Goal: Transaction & Acquisition: Download file/media

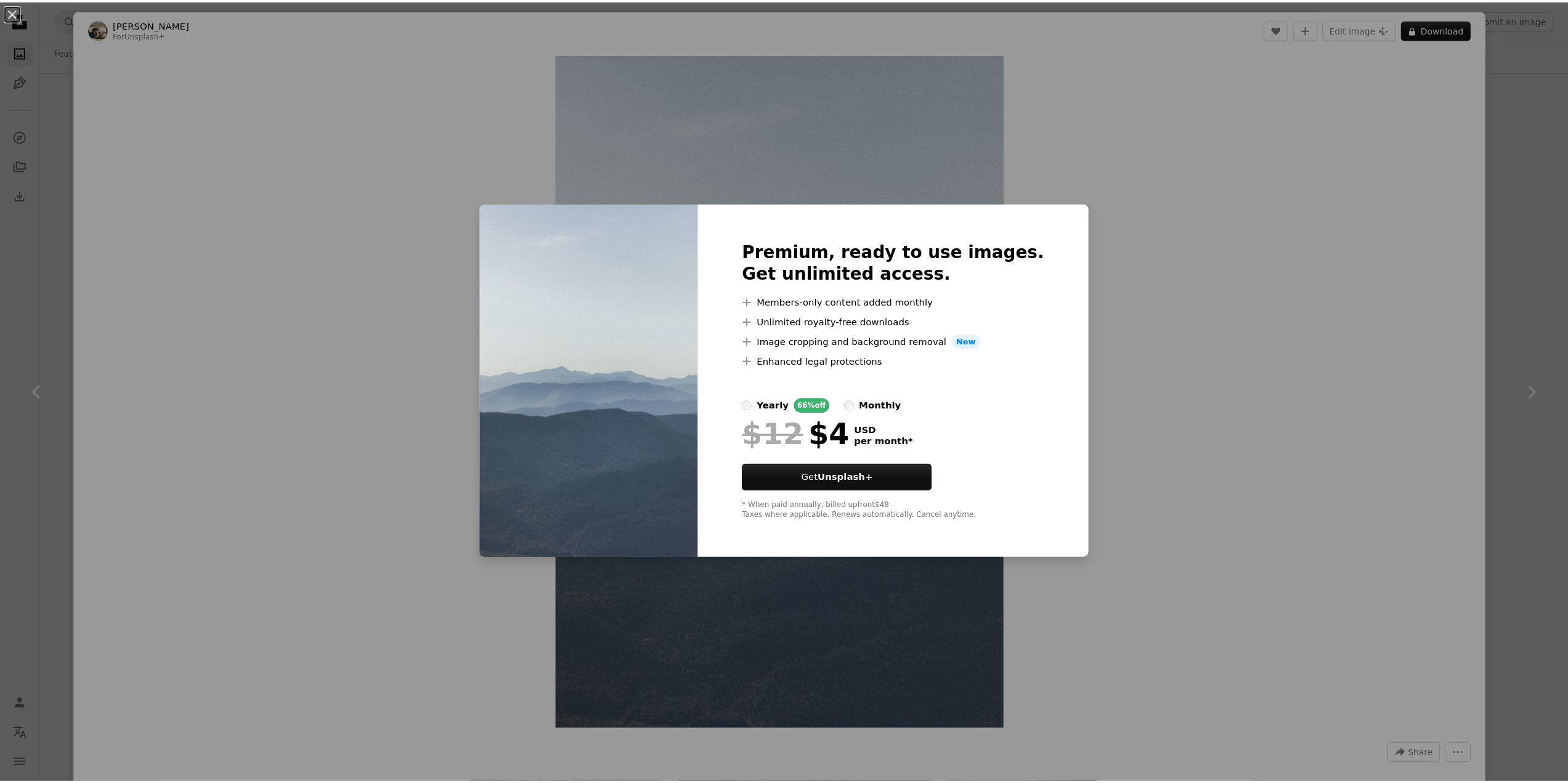
scroll to position [1417, 0]
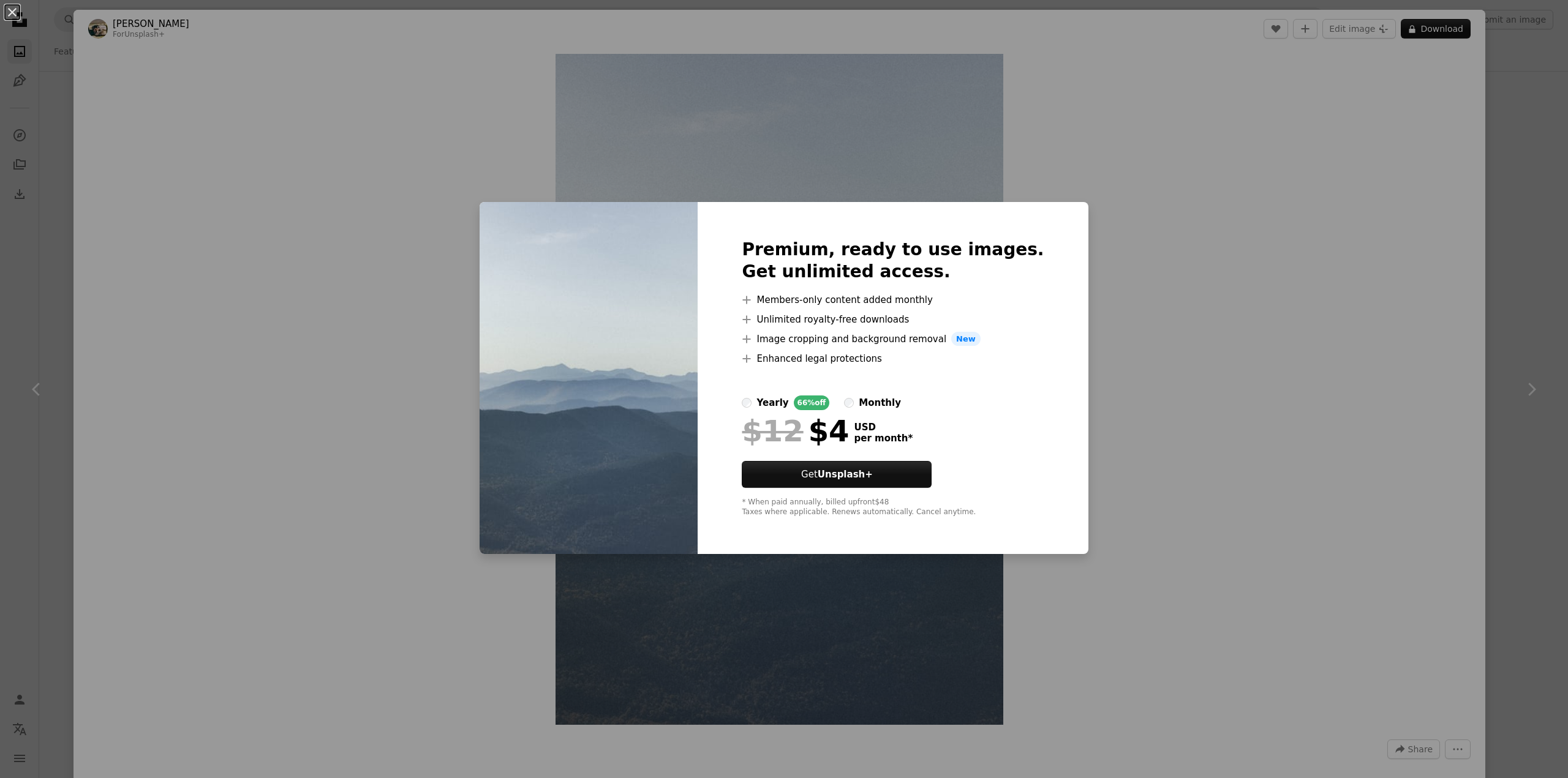
drag, startPoint x: 1557, startPoint y: 193, endPoint x: 1541, endPoint y: 195, distance: 16.1
click at [1552, 193] on div "An X shape Premium, ready to use images. Get unlimited access. A plus sign Memb…" at bounding box center [784, 389] width 1568 height 778
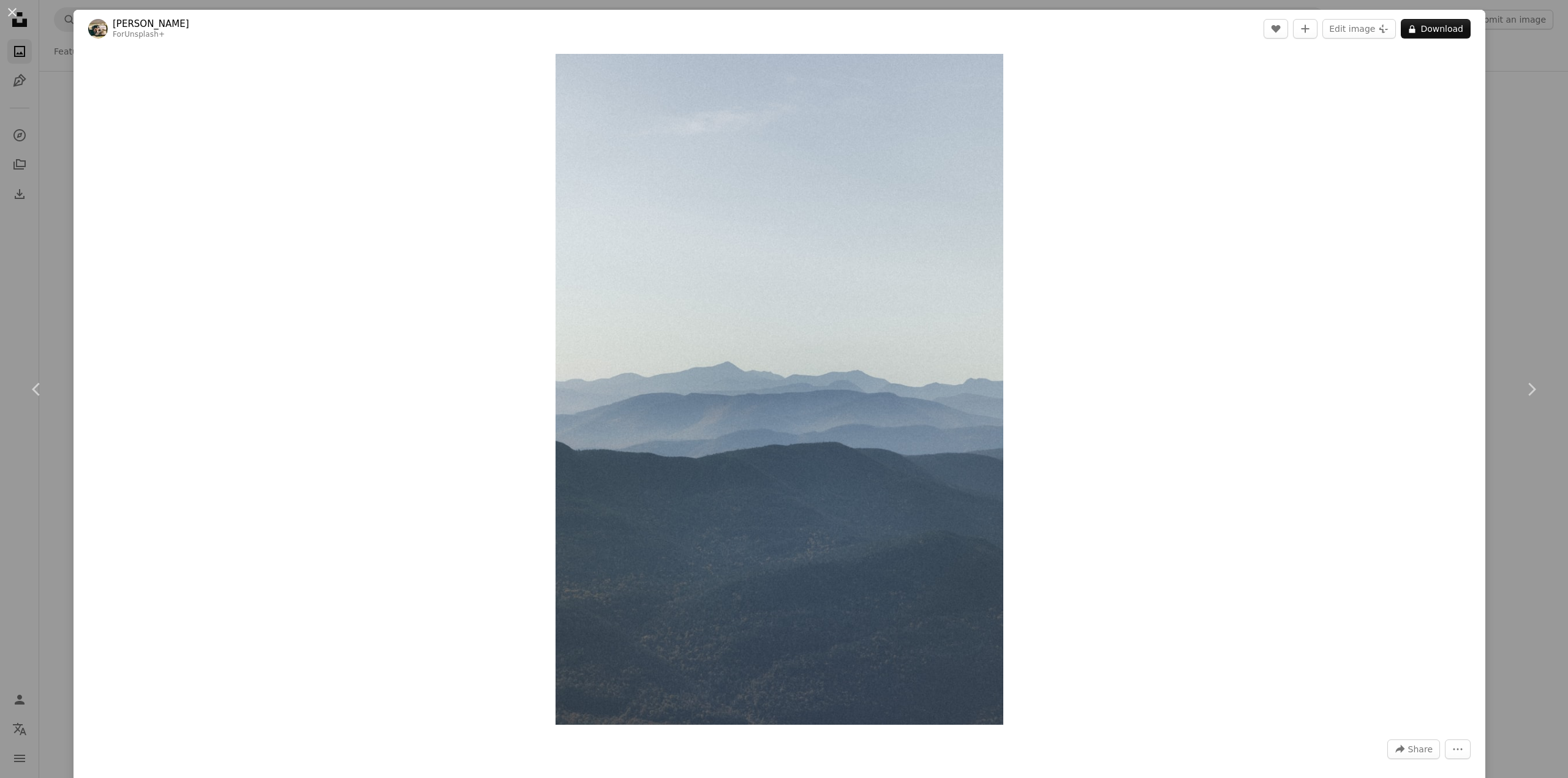
click at [1537, 195] on div "An X shape Chevron left Chevron right Hans For Unsplash+ A heart A plus sign Ed…" at bounding box center [784, 389] width 1568 height 778
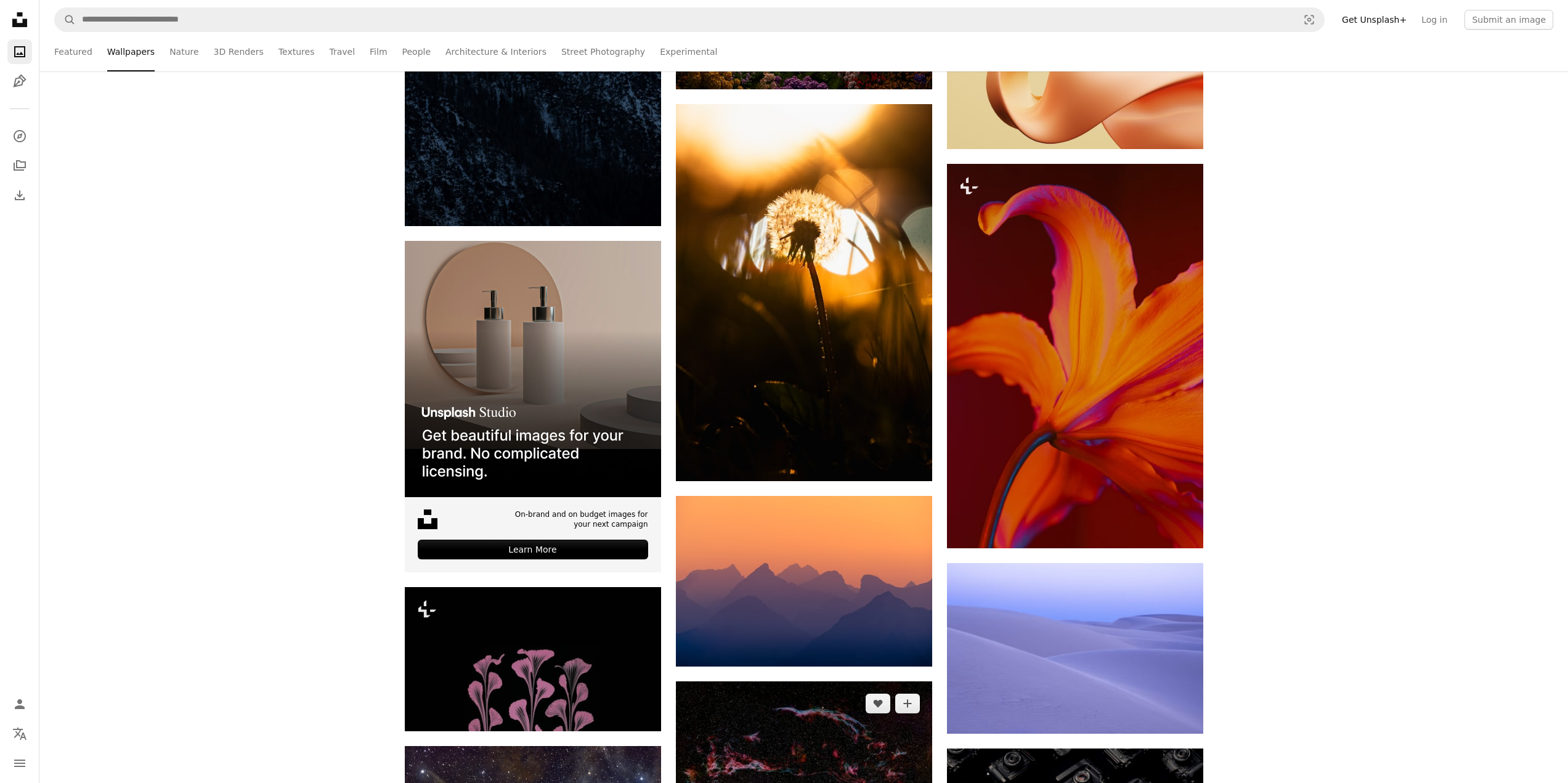
scroll to position [2896, 0]
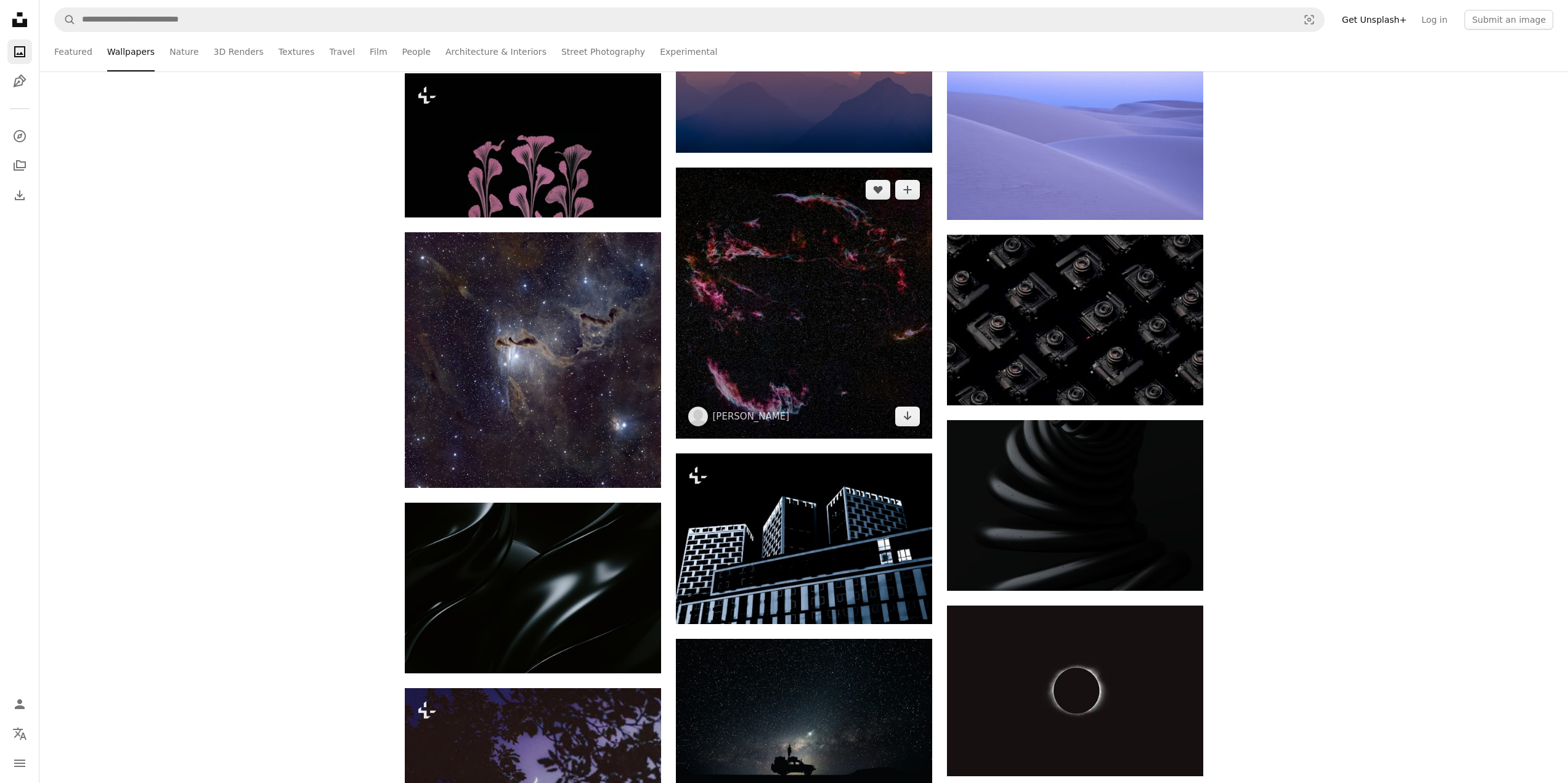
click at [836, 348] on img at bounding box center [803, 302] width 256 height 270
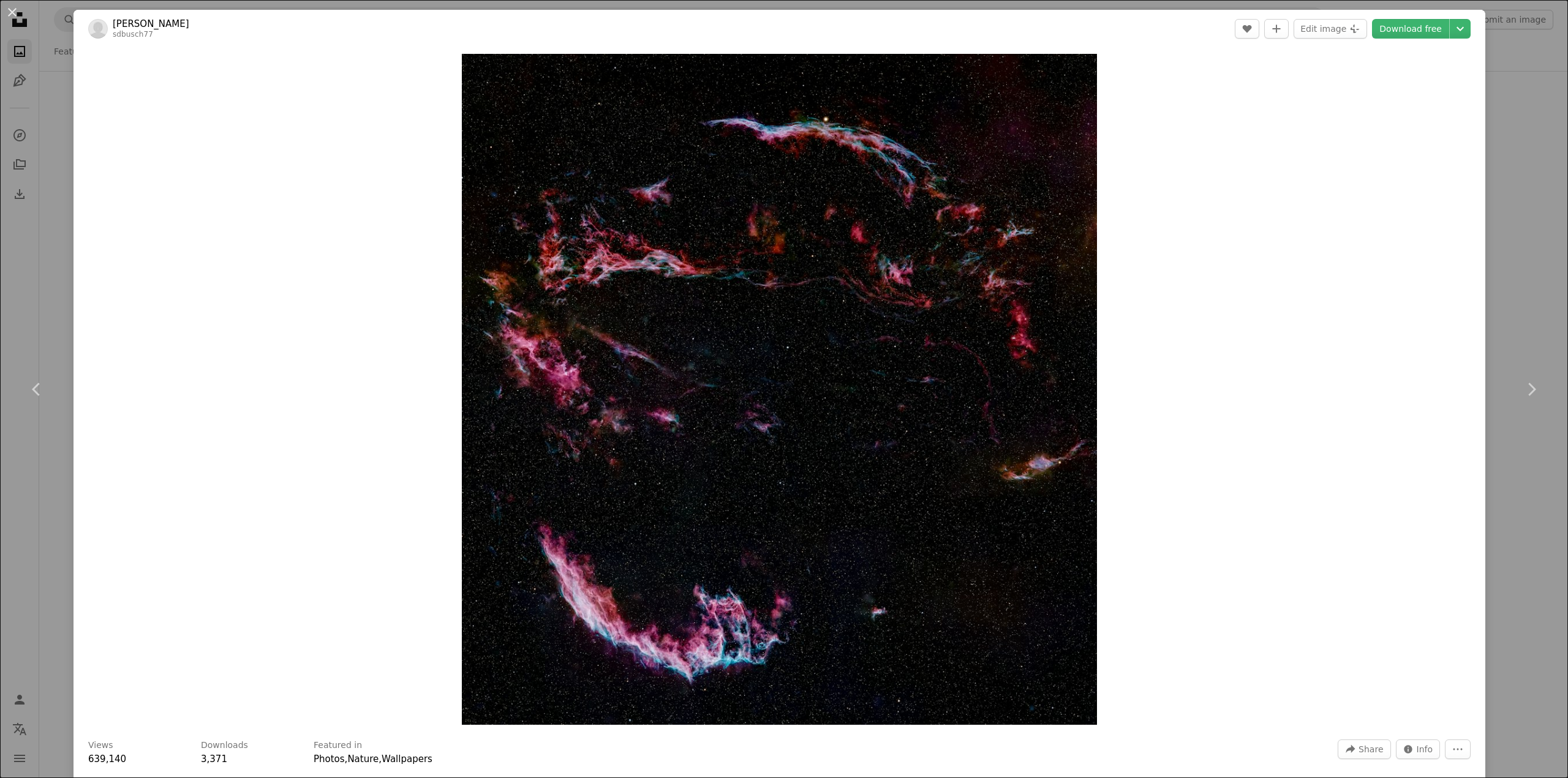
click at [1464, 251] on div "Zoom in" at bounding box center [780, 390] width 1412 height 683
click at [1488, 242] on div "An X shape Chevron left Chevron right [PERSON_NAME] sdbusch77 A heart A plus si…" at bounding box center [784, 389] width 1568 height 778
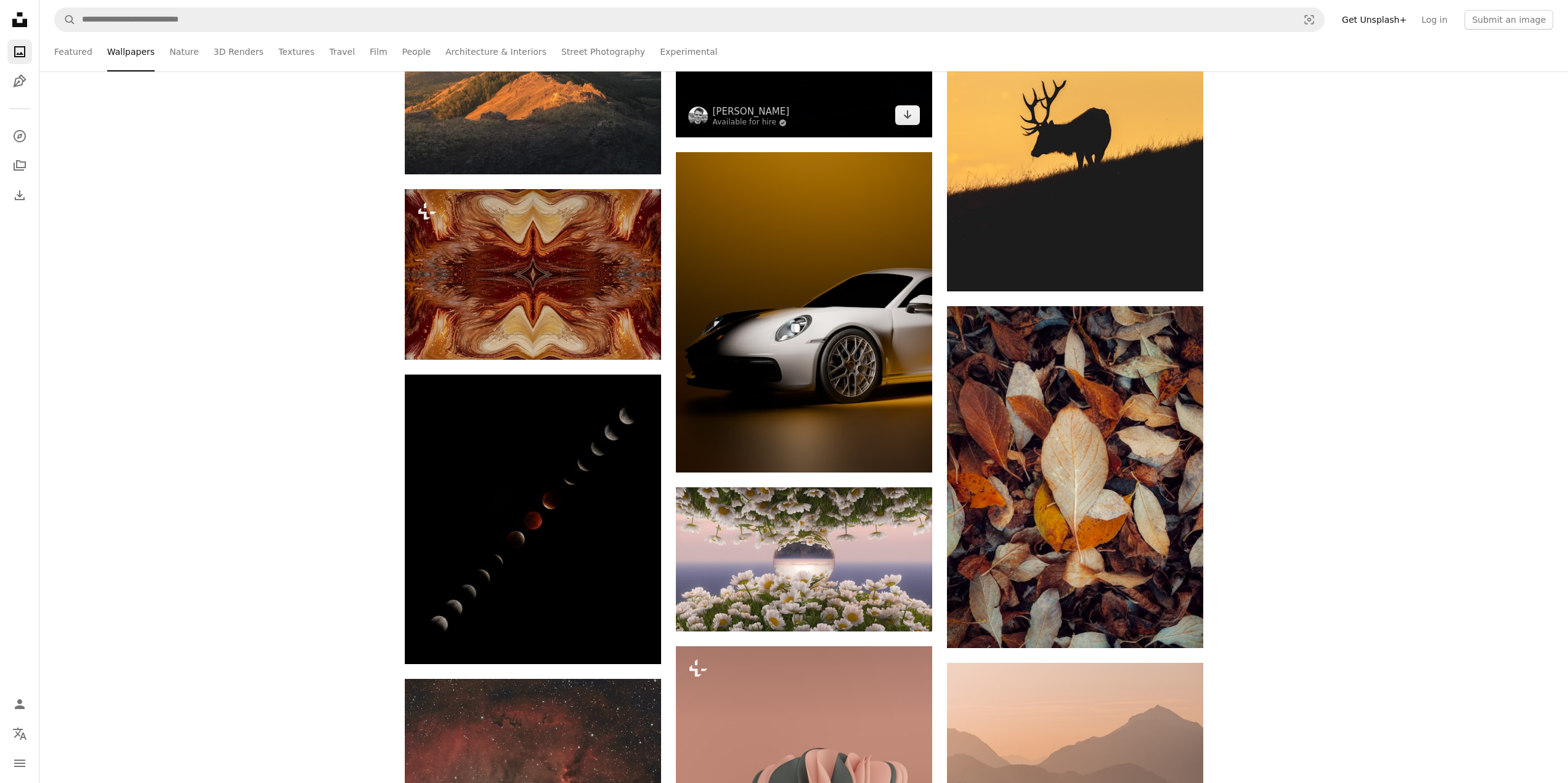
scroll to position [6777, 0]
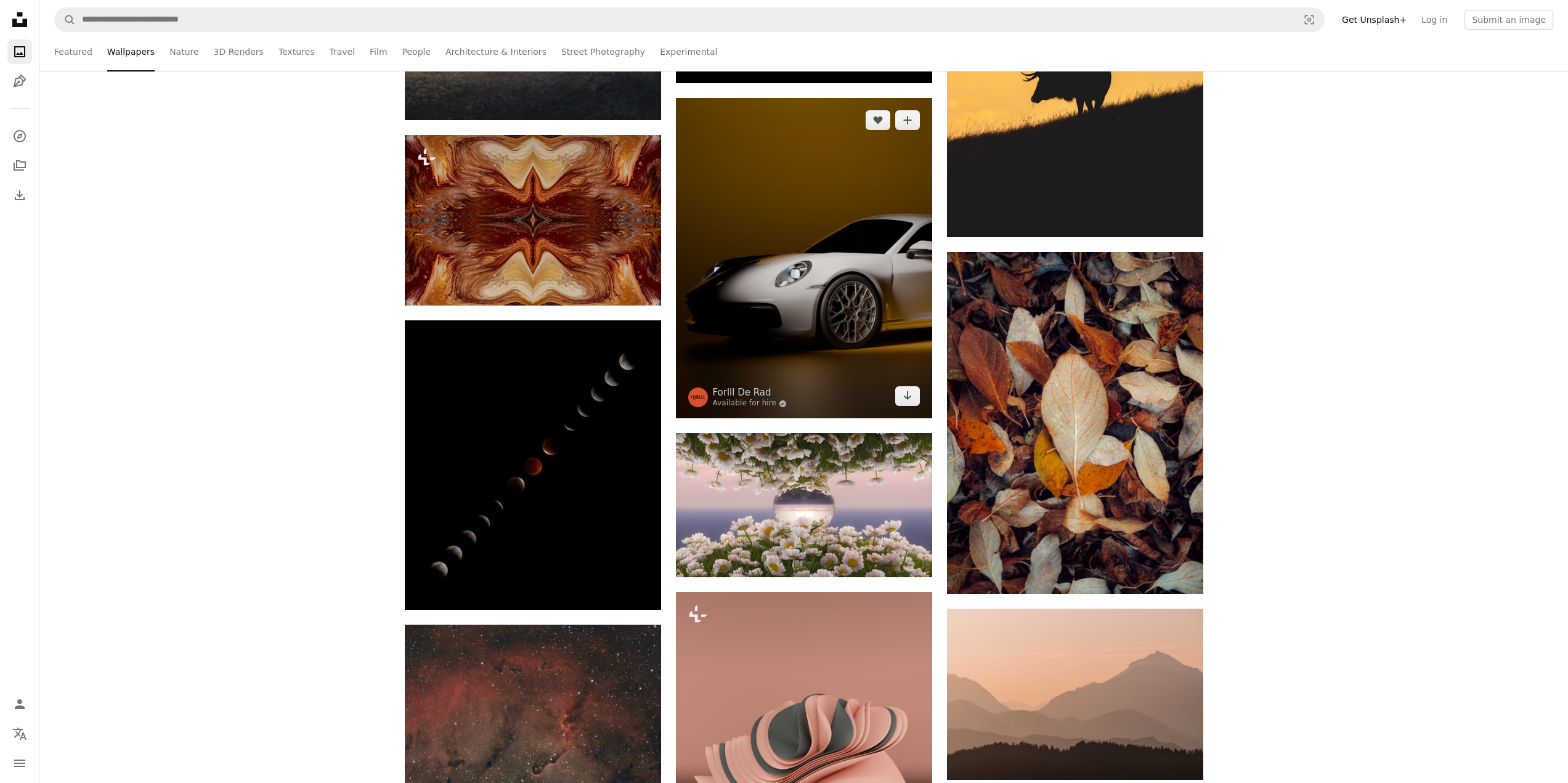
click at [779, 287] on img at bounding box center [803, 258] width 256 height 320
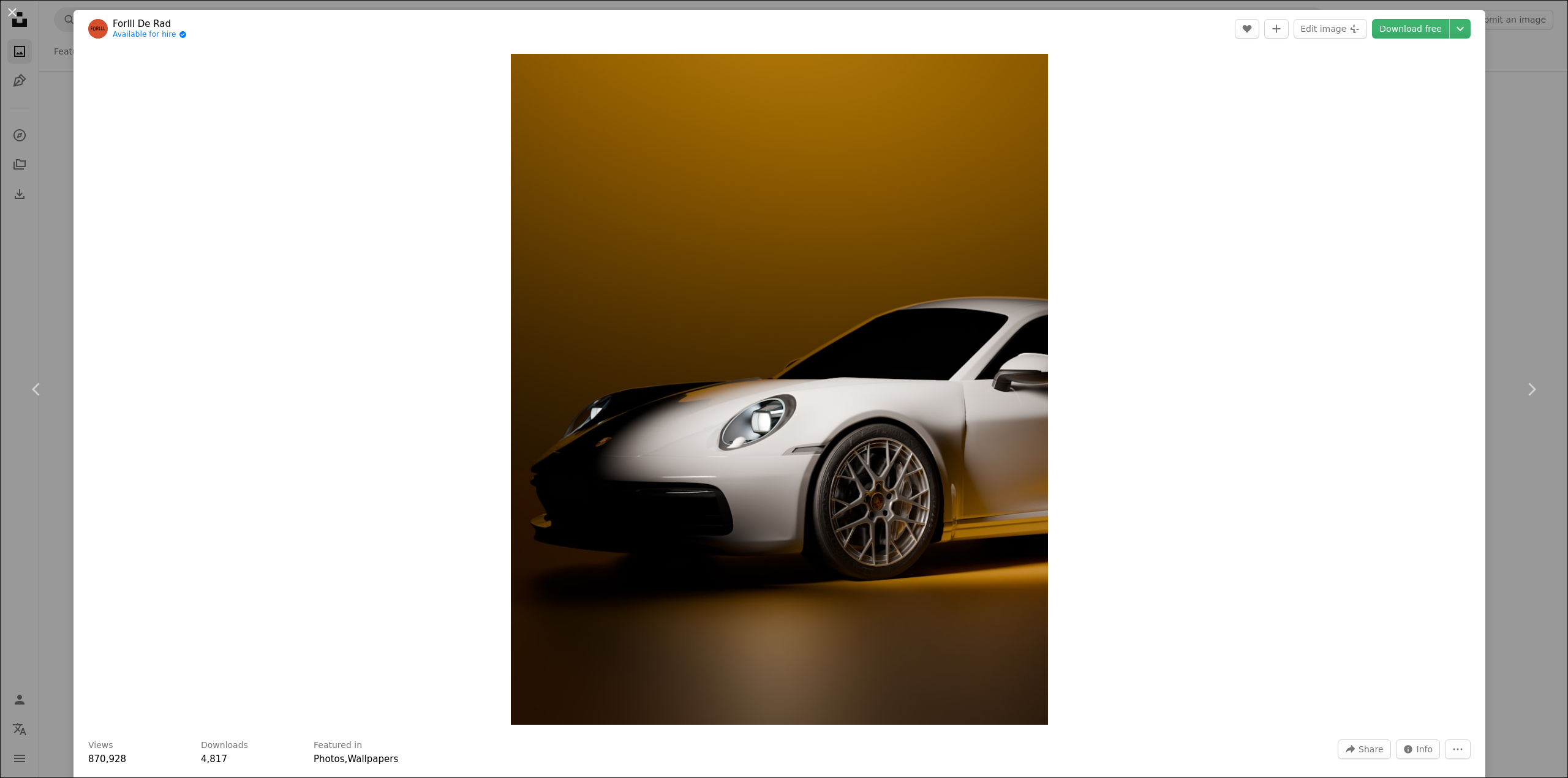
click at [1514, 272] on div "An X shape Chevron left Chevron right Forlll De Rad Available for hire A checkm…" at bounding box center [784, 389] width 1568 height 778
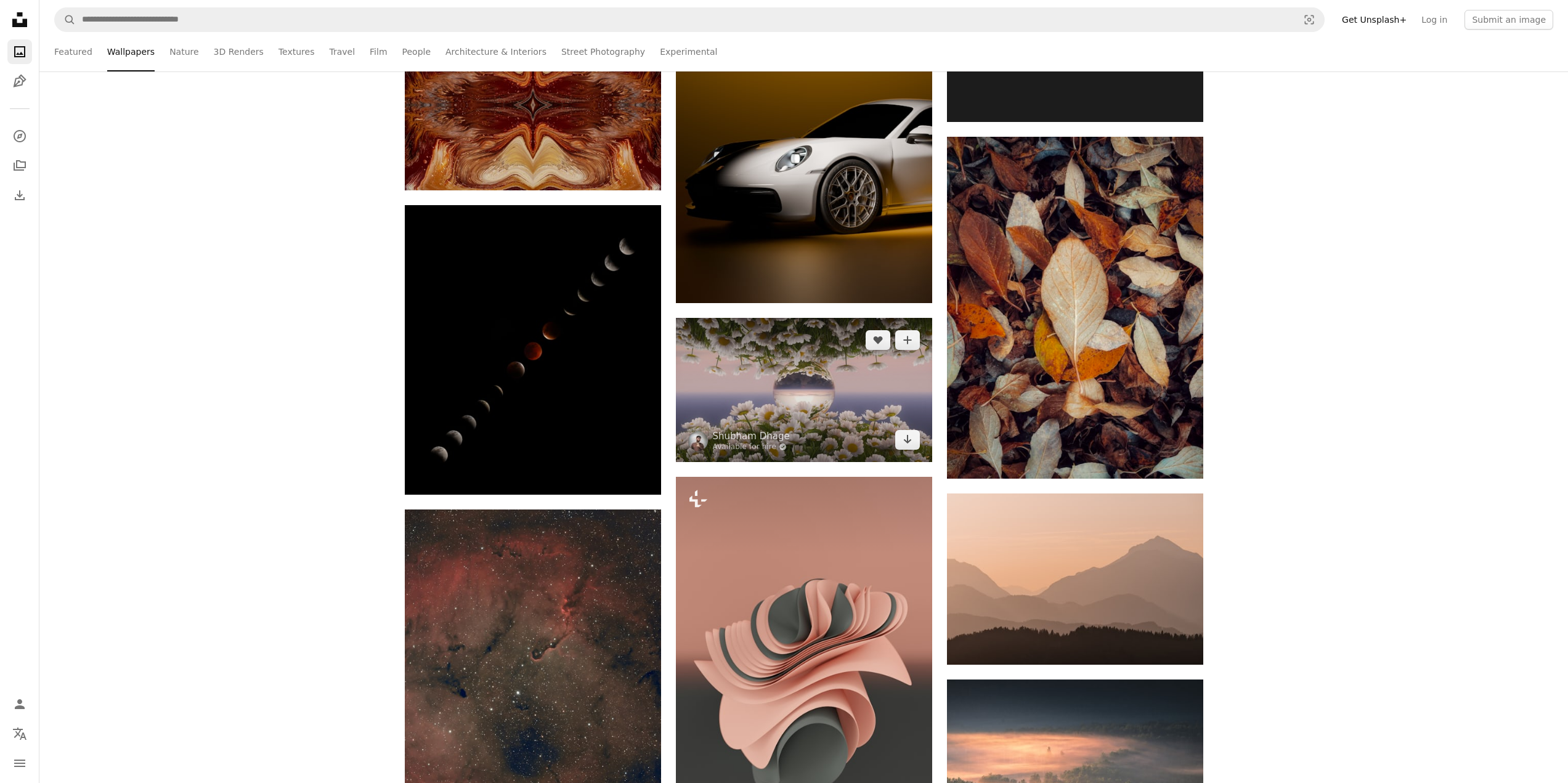
scroll to position [7024, 0]
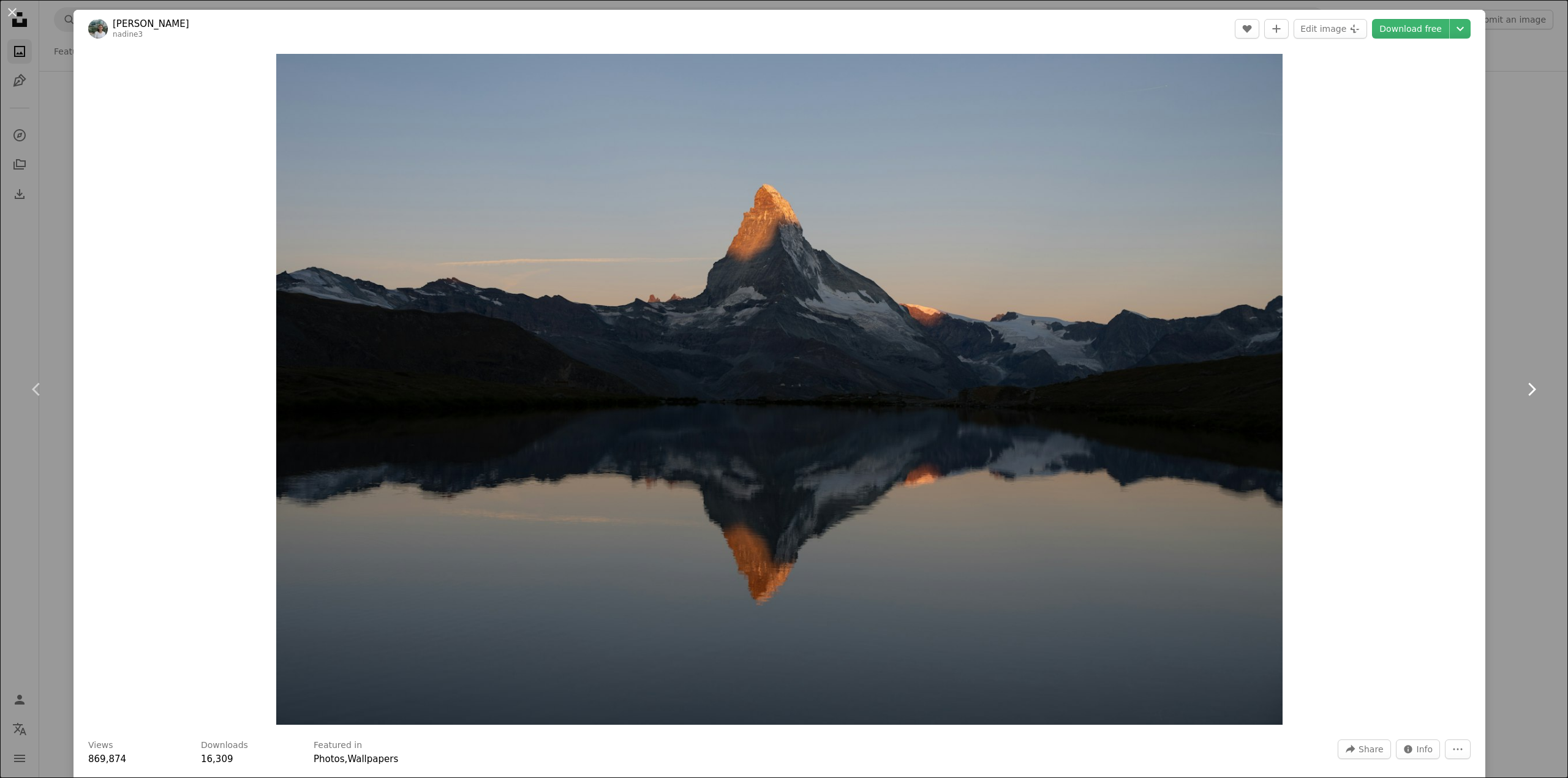
click at [1494, 347] on link "Chevron right" at bounding box center [1531, 389] width 74 height 117
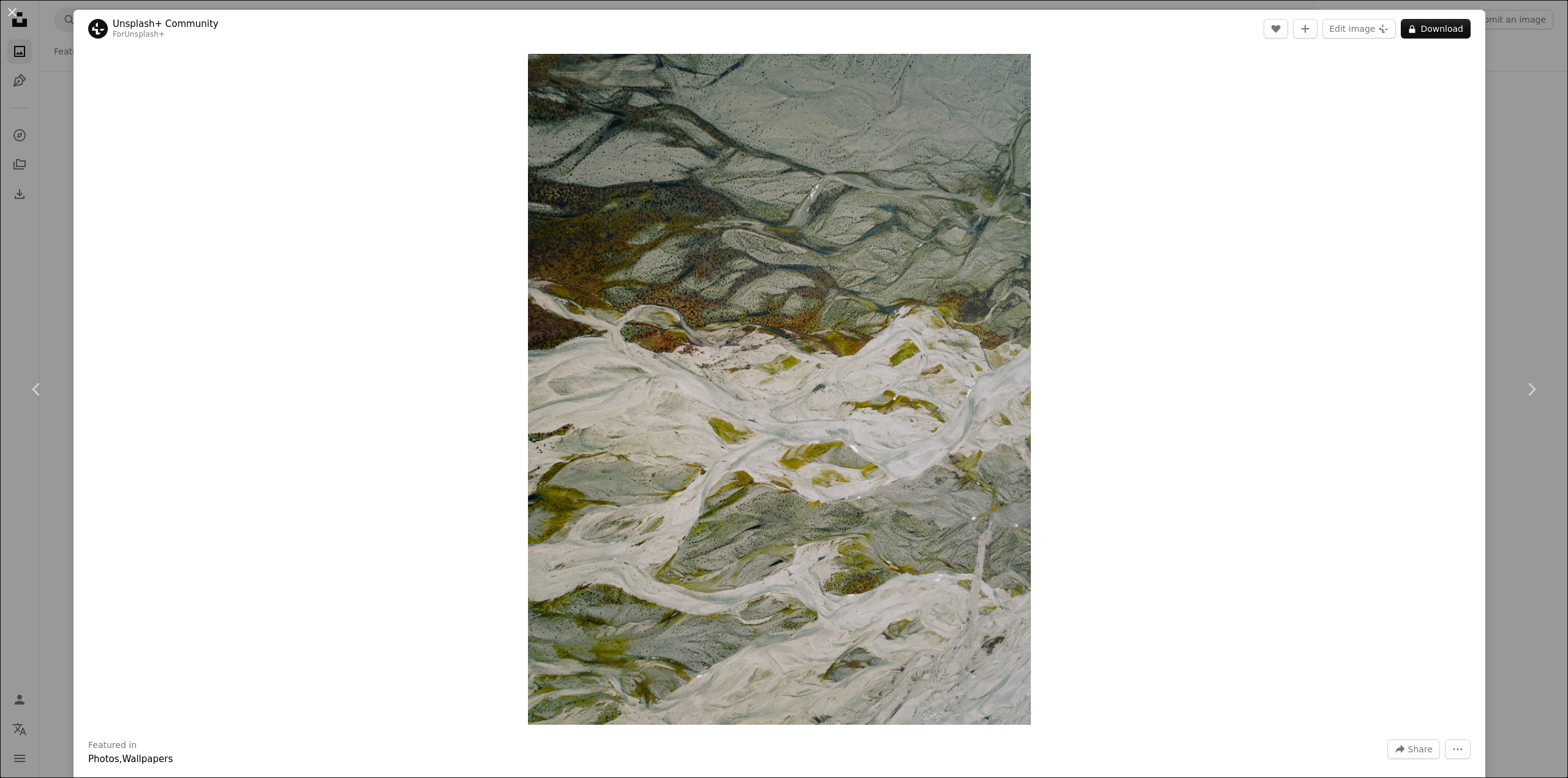
click at [1493, 134] on div "An X shape Chevron left Chevron right Unsplash+ Community For Unsplash+ A heart…" at bounding box center [784, 389] width 1568 height 778
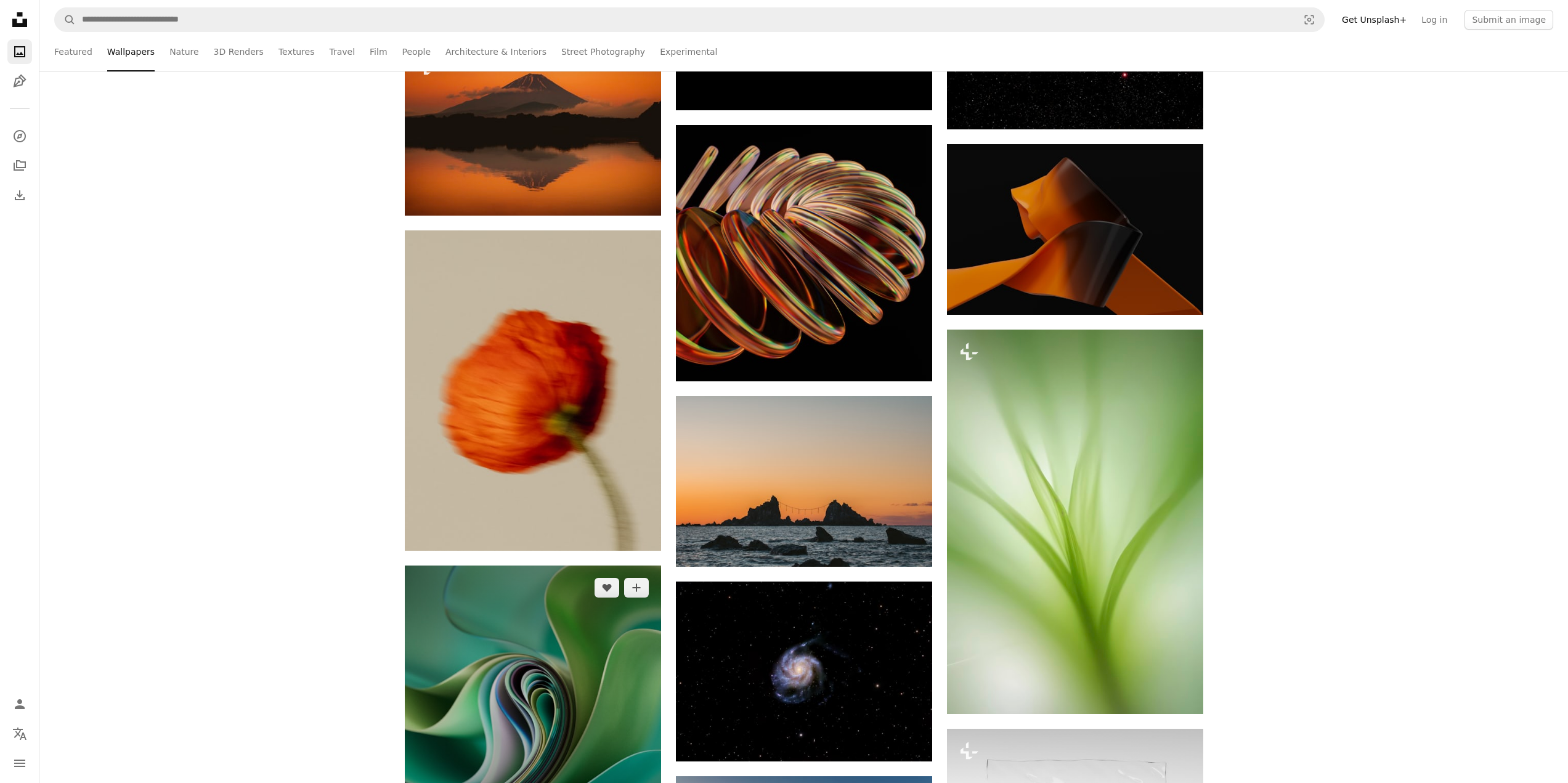
scroll to position [31916, 0]
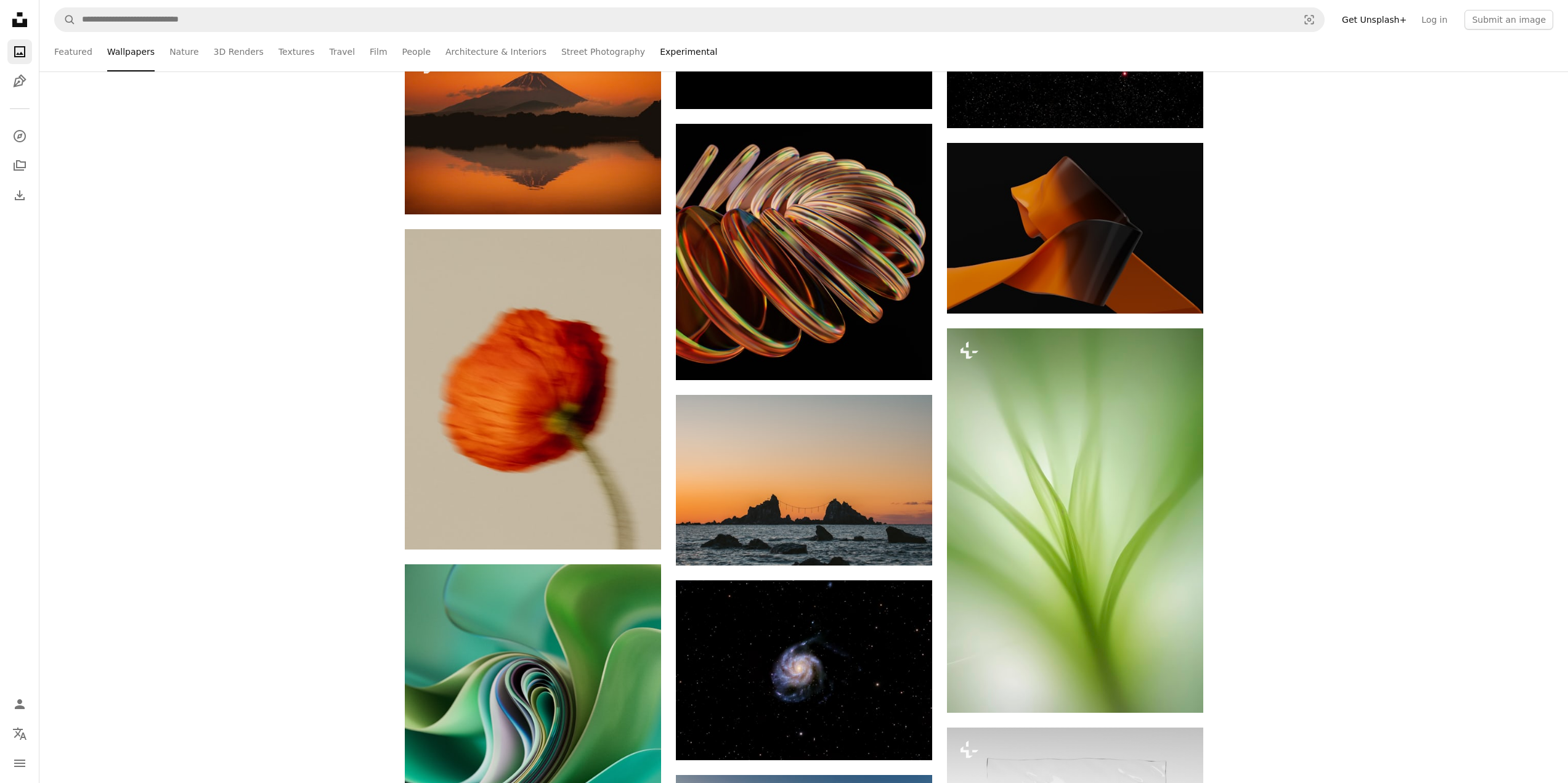
click at [666, 43] on link "Experimental" at bounding box center [688, 51] width 57 height 40
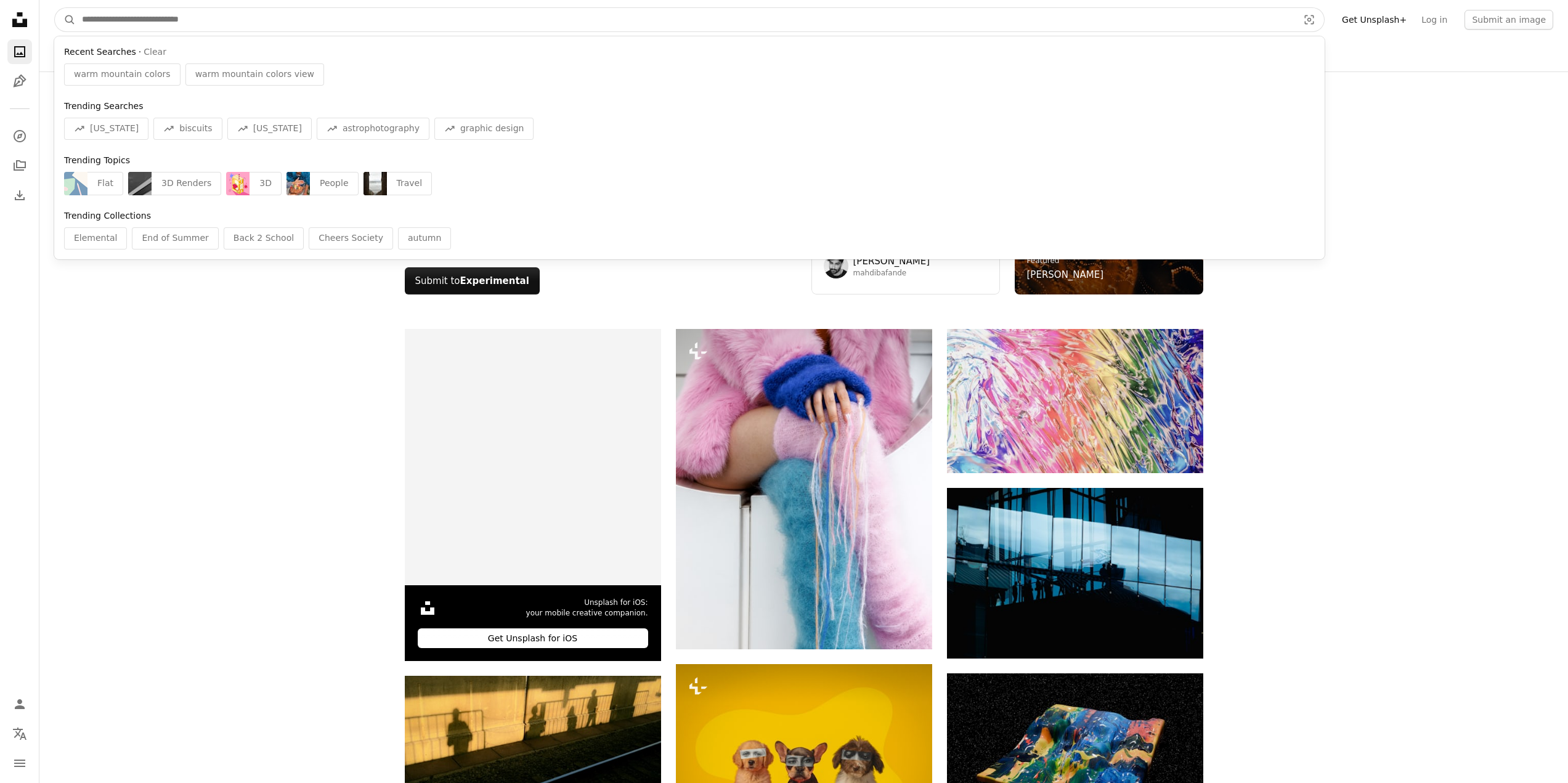
click at [688, 19] on input "Find visuals sitewide" at bounding box center [685, 19] width 1218 height 23
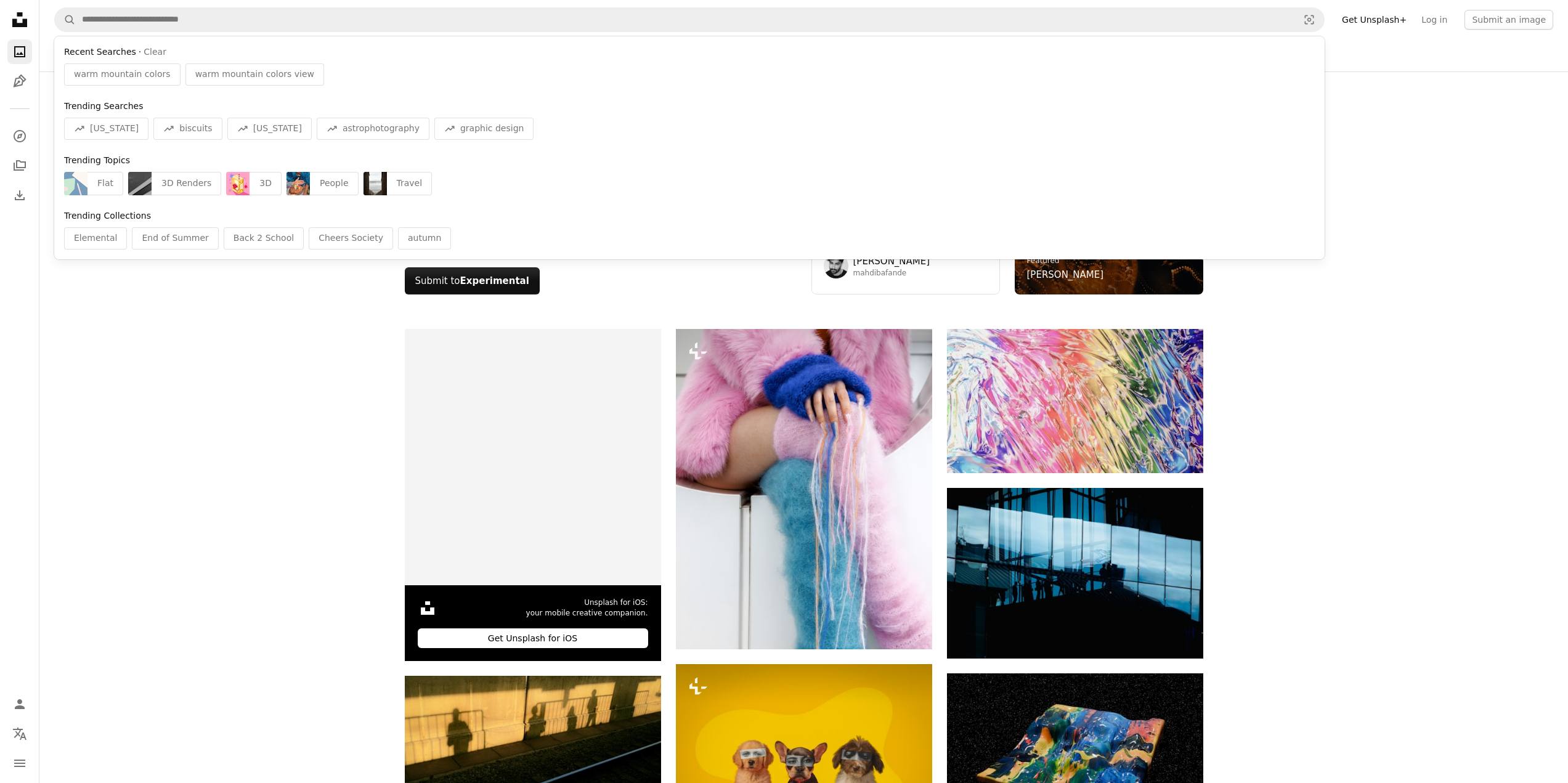
drag, startPoint x: 58, startPoint y: 500, endPoint x: 76, endPoint y: 487, distance: 22.2
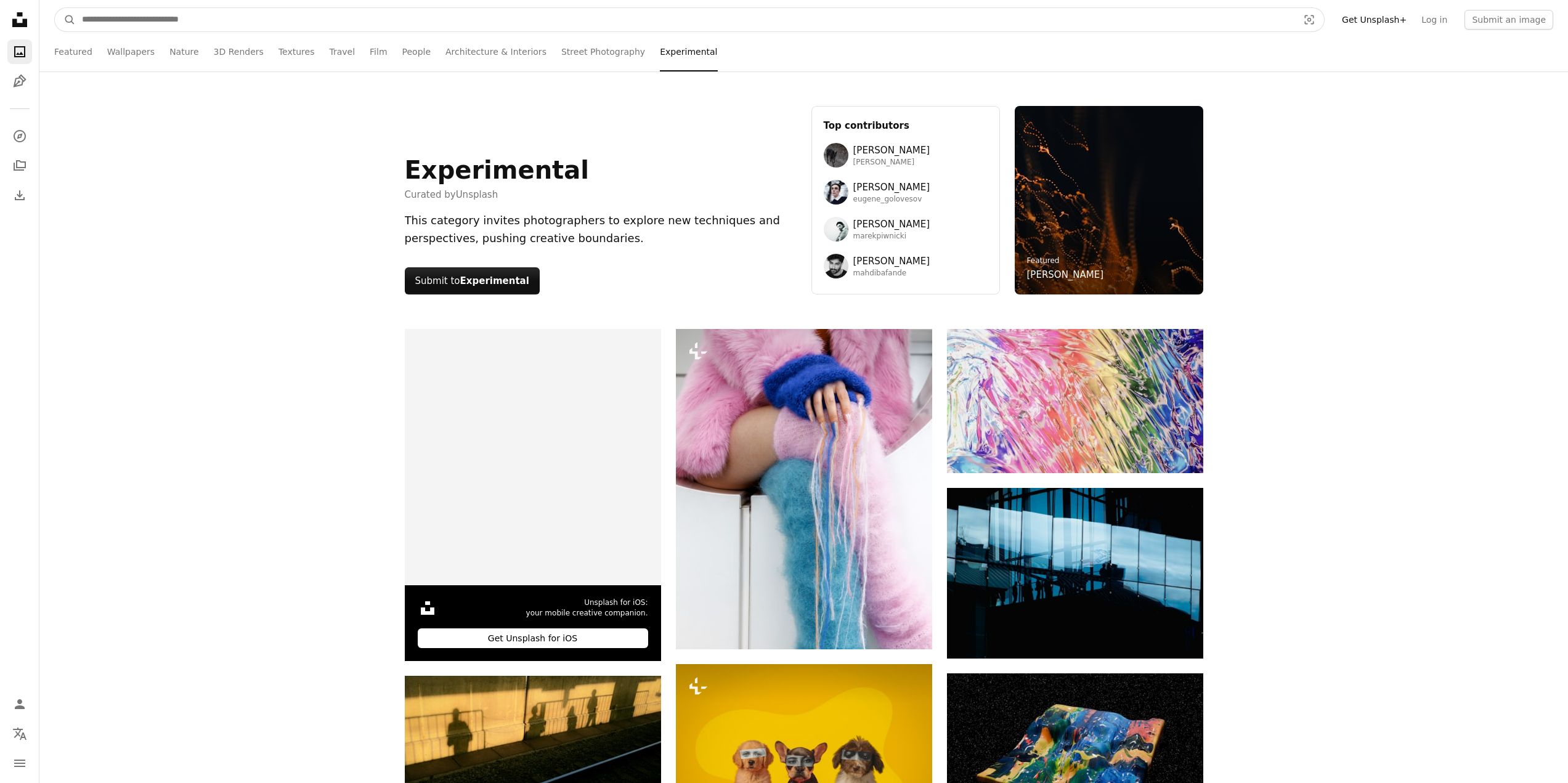
click at [279, 17] on input "Find visuals sitewide" at bounding box center [685, 19] width 1218 height 23
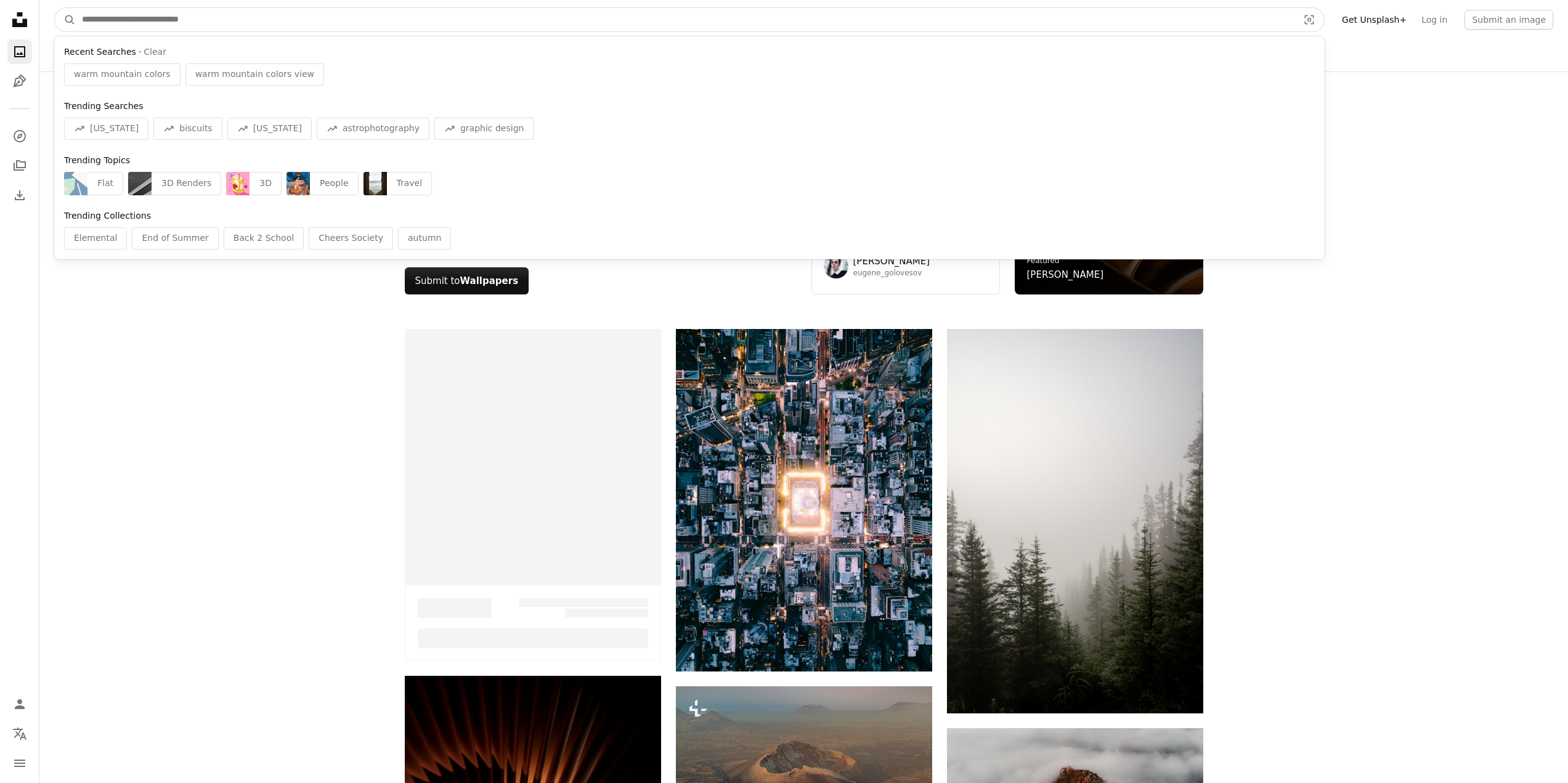
scroll to position [31916, 0]
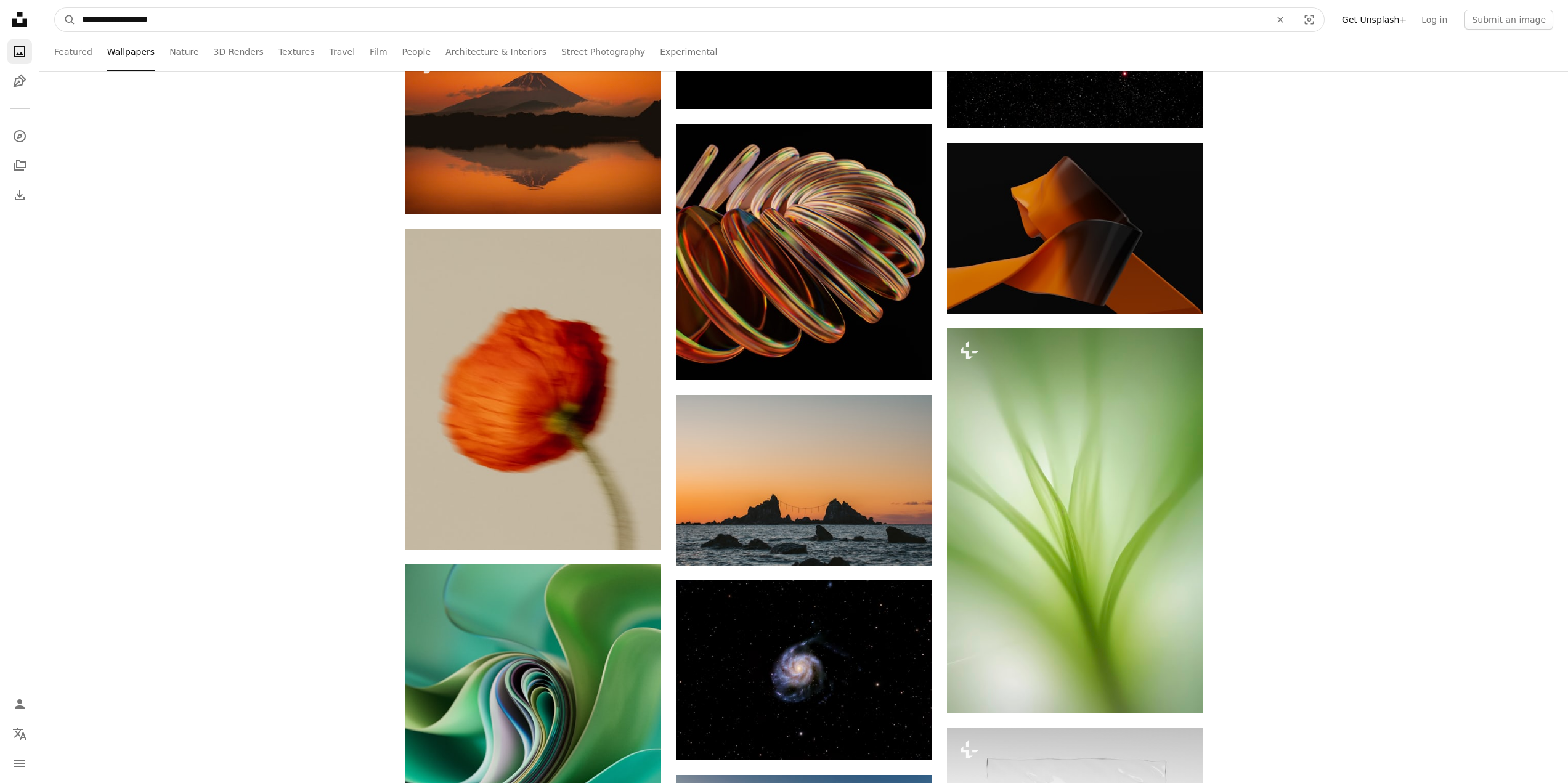
type input "**********"
click button "A magnifying glass" at bounding box center [65, 19] width 21 height 23
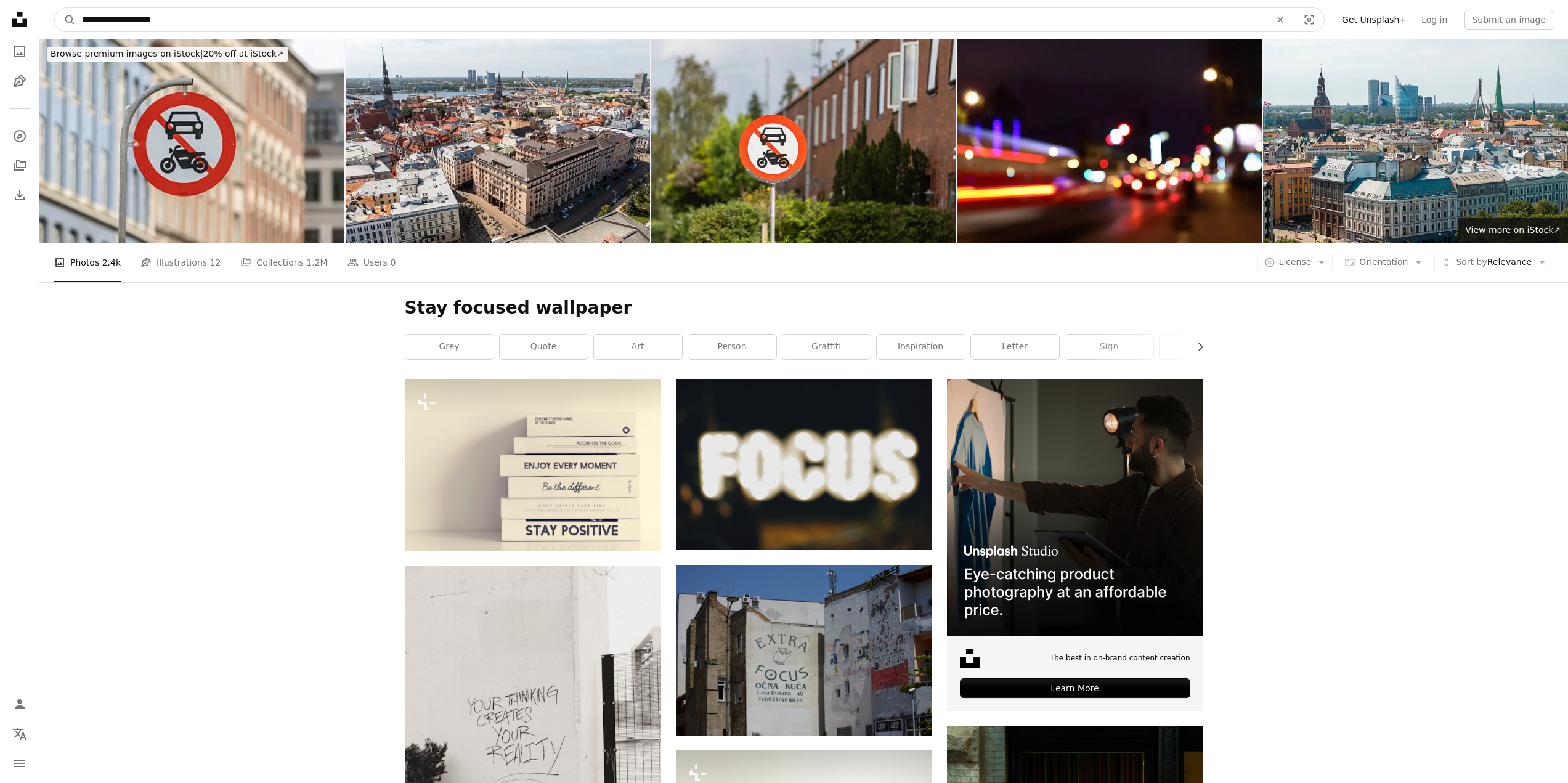
click at [155, 16] on input "**********" at bounding box center [671, 19] width 1191 height 23
type input "**********"
click button "A magnifying glass" at bounding box center [65, 19] width 21 height 23
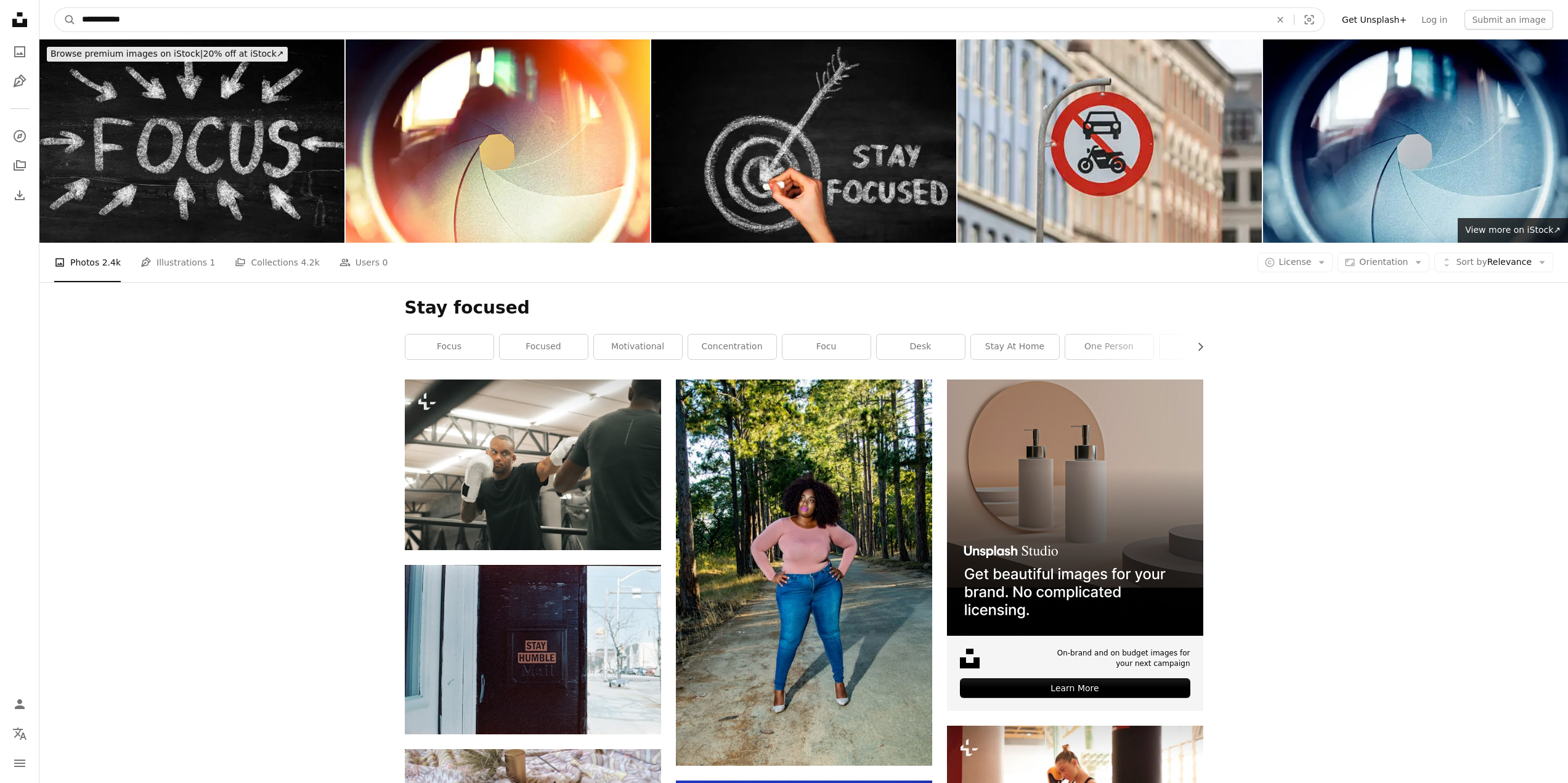
click at [156, 19] on input "**********" at bounding box center [671, 19] width 1191 height 23
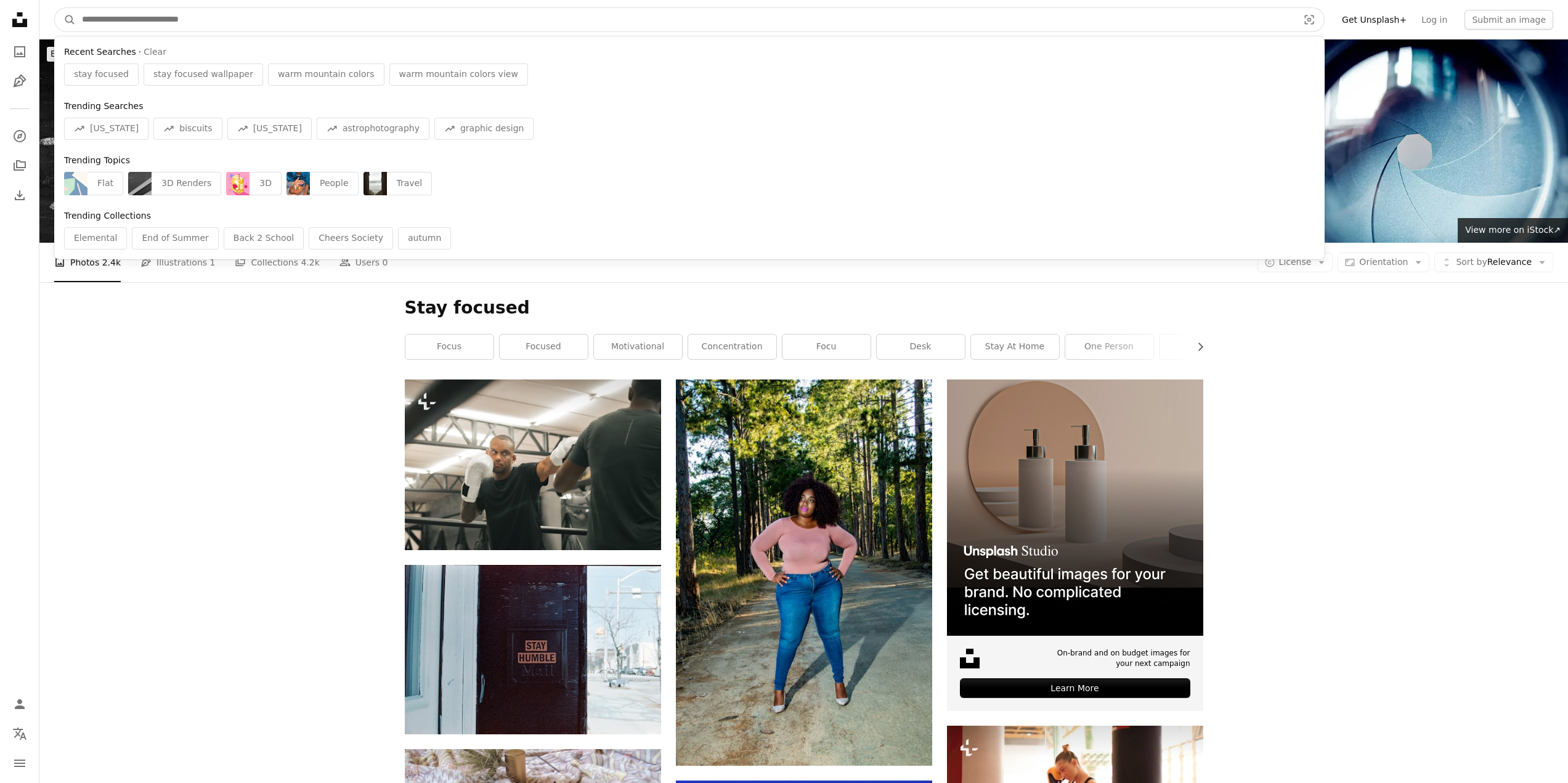
click at [55, 8] on button "A magnifying glass" at bounding box center [65, 19] width 21 height 23
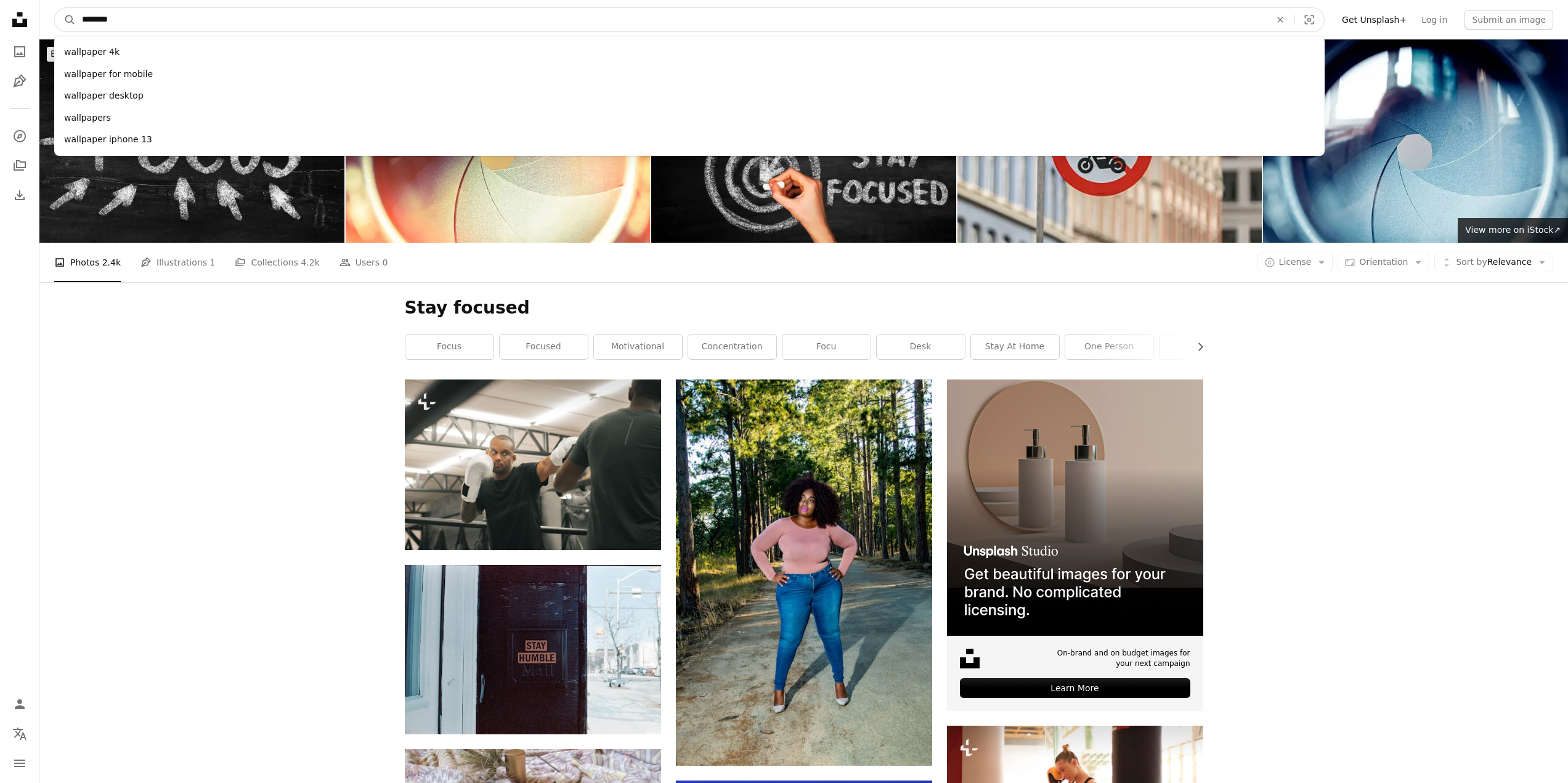
type input "*********"
click button "A magnifying glass" at bounding box center [65, 19] width 21 height 23
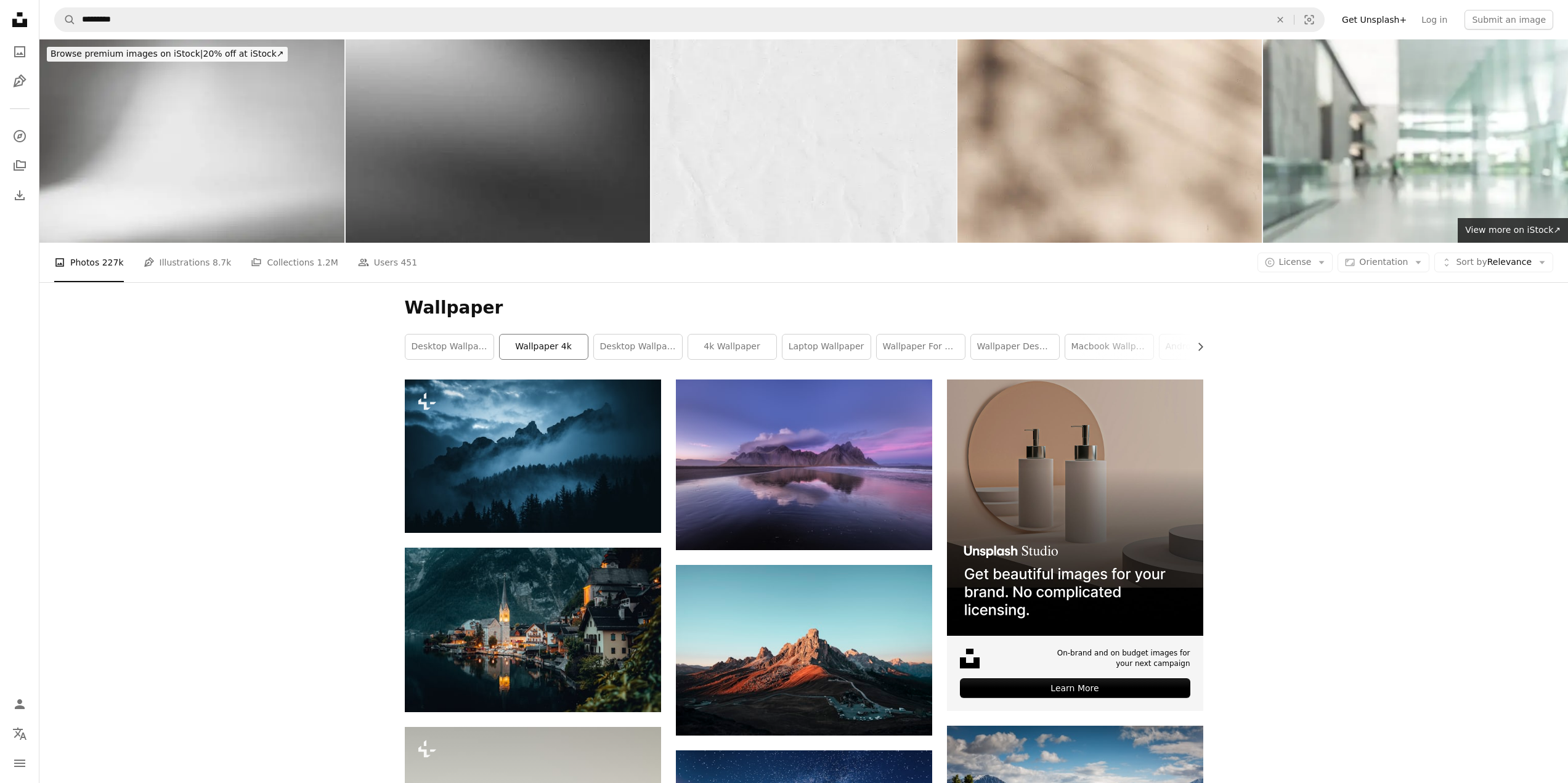
click at [529, 335] on link "wallpaper 4k" at bounding box center [544, 347] width 88 height 25
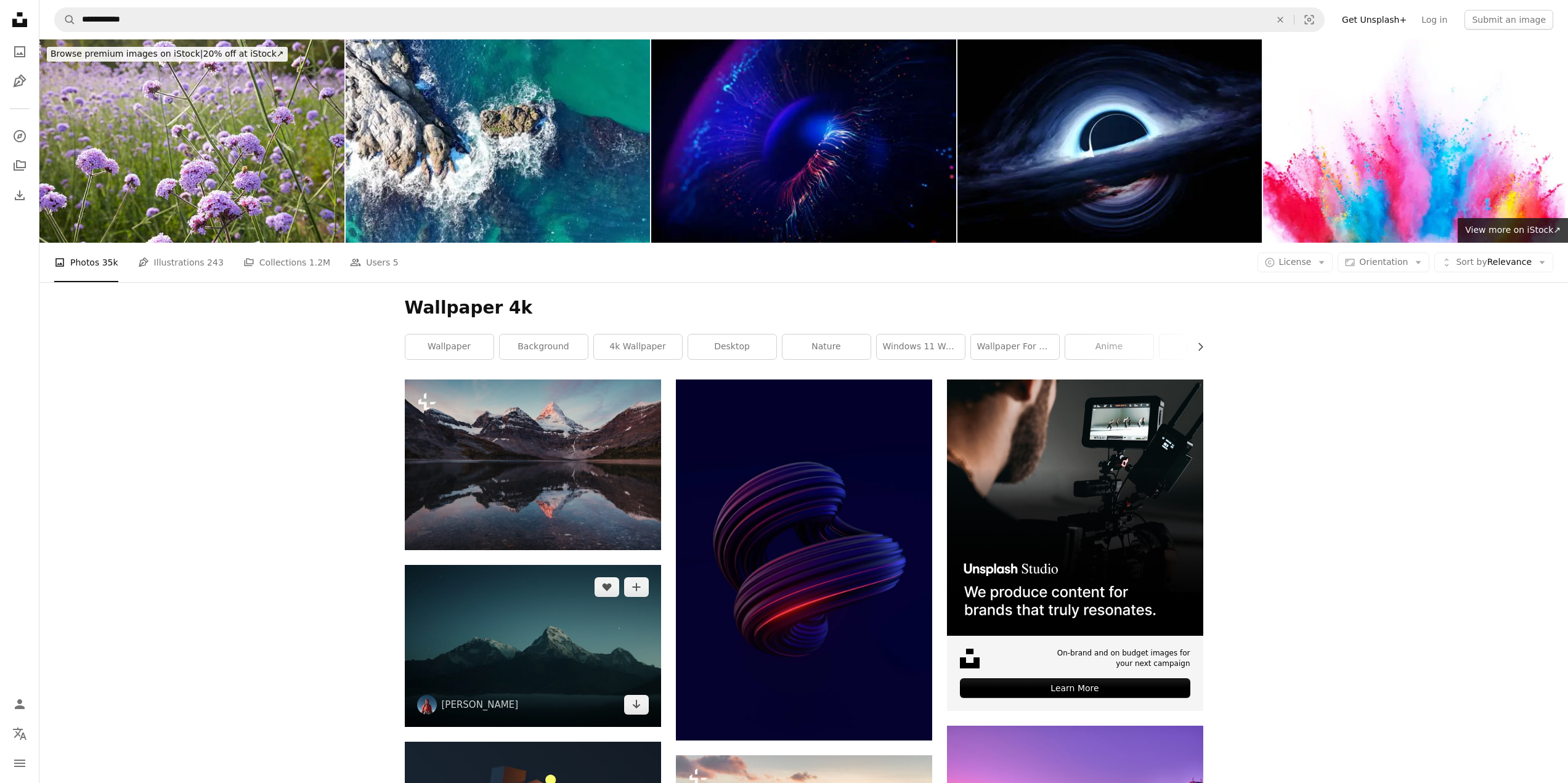
click at [541, 565] on img at bounding box center [532, 646] width 256 height 162
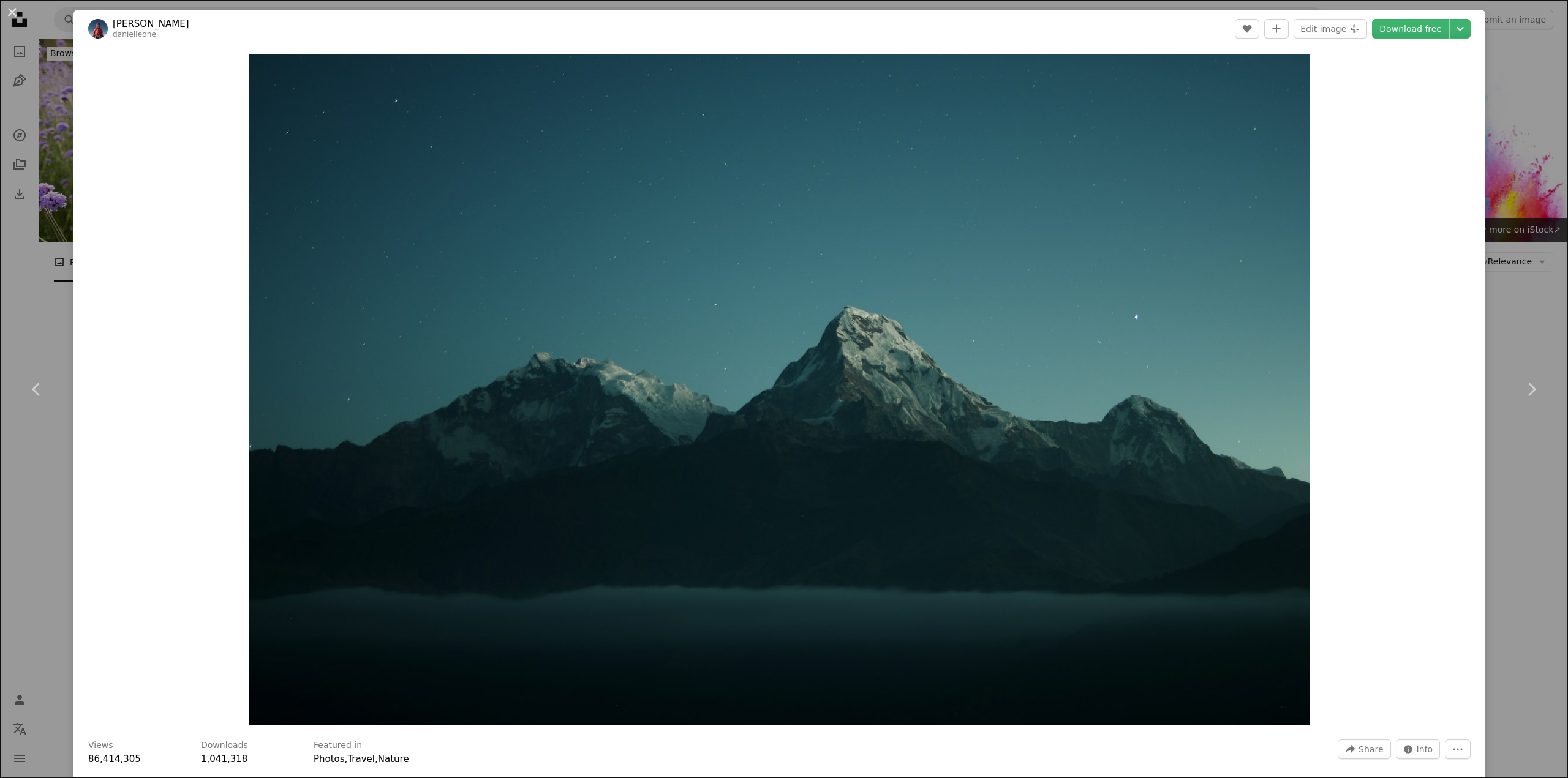
click at [1465, 285] on div "Zoom in" at bounding box center [780, 390] width 1412 height 683
click at [1473, 256] on div "Zoom in" at bounding box center [780, 390] width 1412 height 683
click at [1483, 248] on div "An X shape Chevron left Chevron right [PERSON_NAME] A heart A plus sign Edit im…" at bounding box center [784, 389] width 1568 height 778
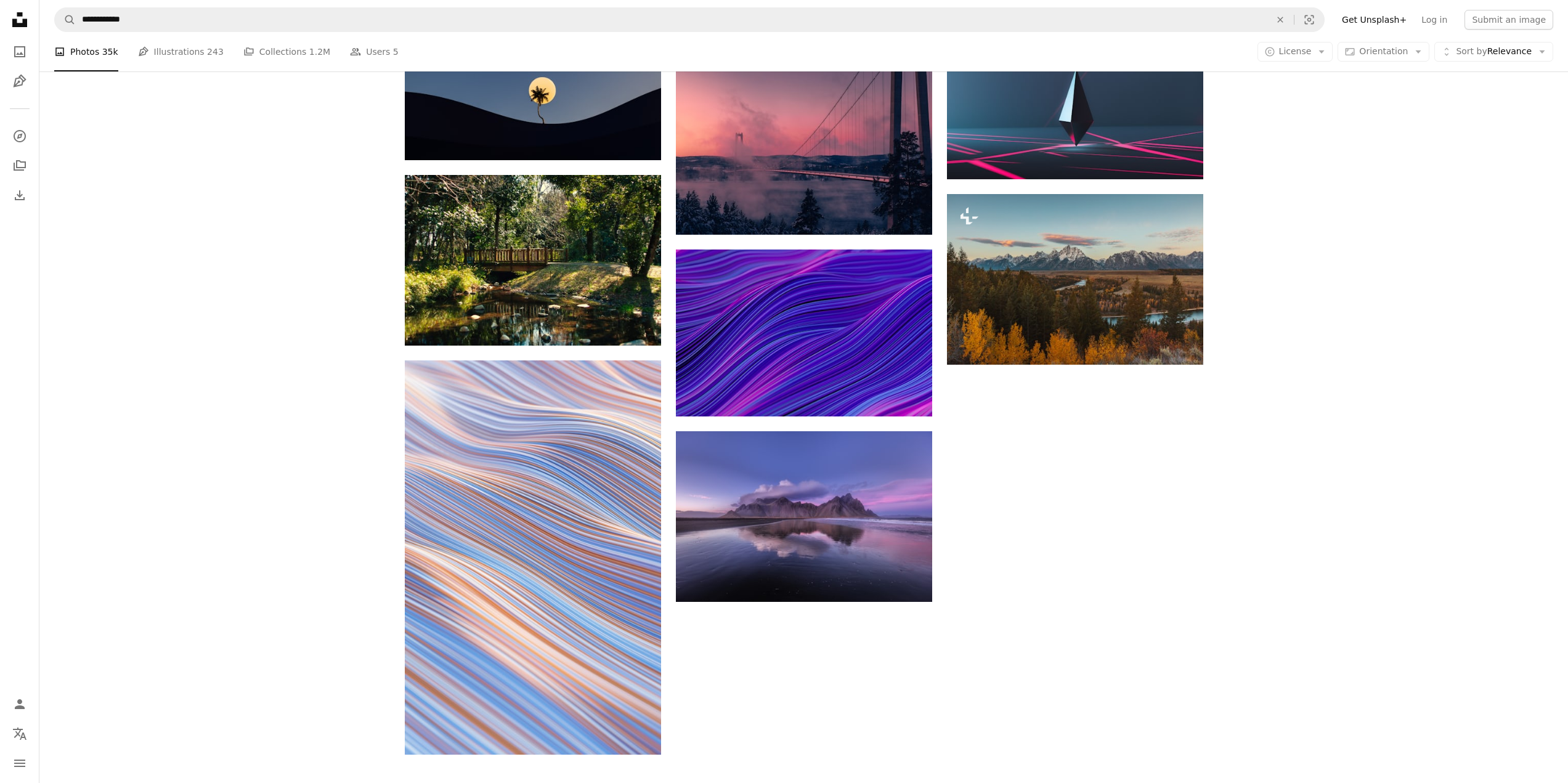
scroll to position [1293, 0]
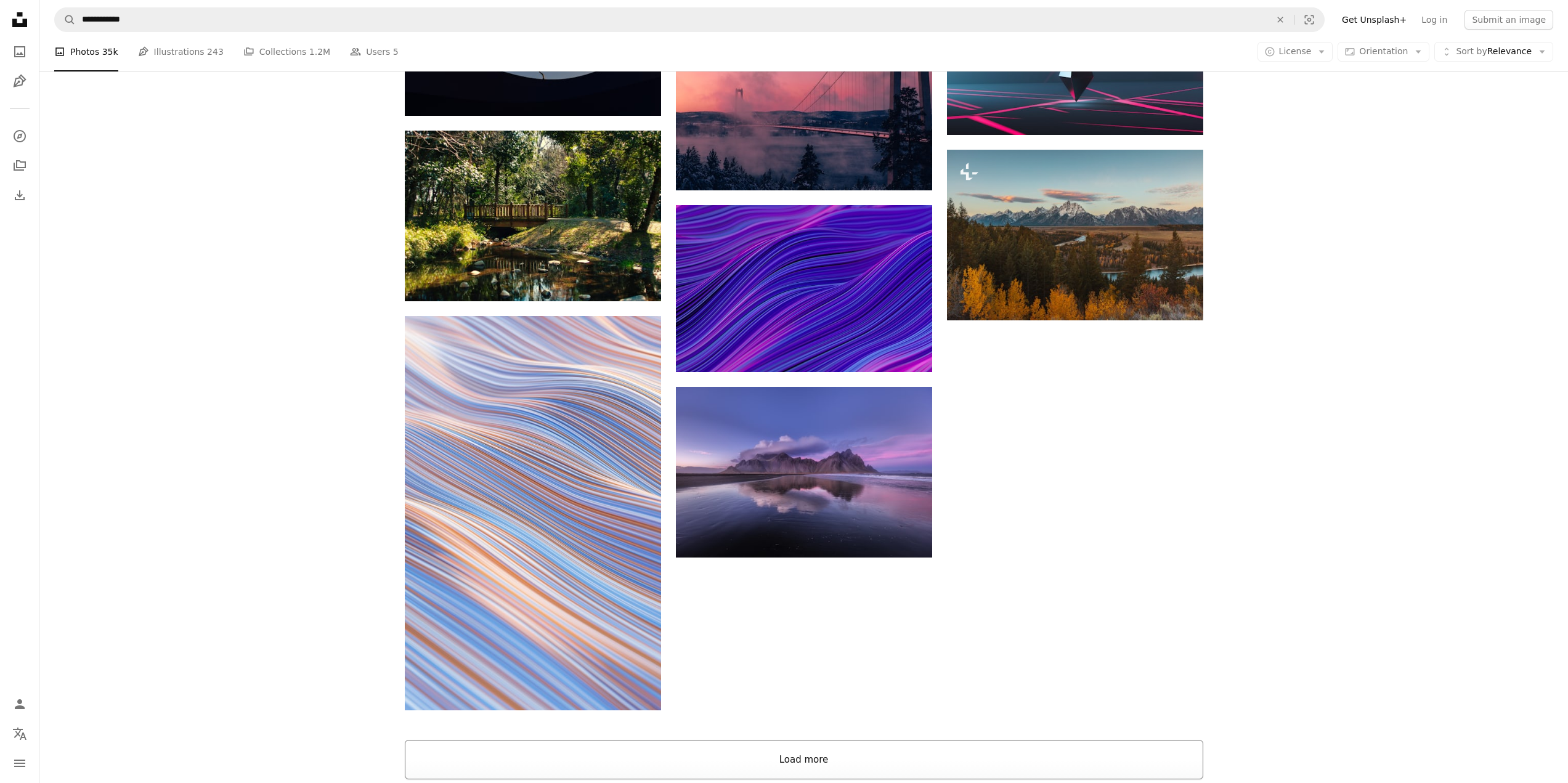
click at [773, 740] on button "Load more" at bounding box center [804, 759] width 799 height 40
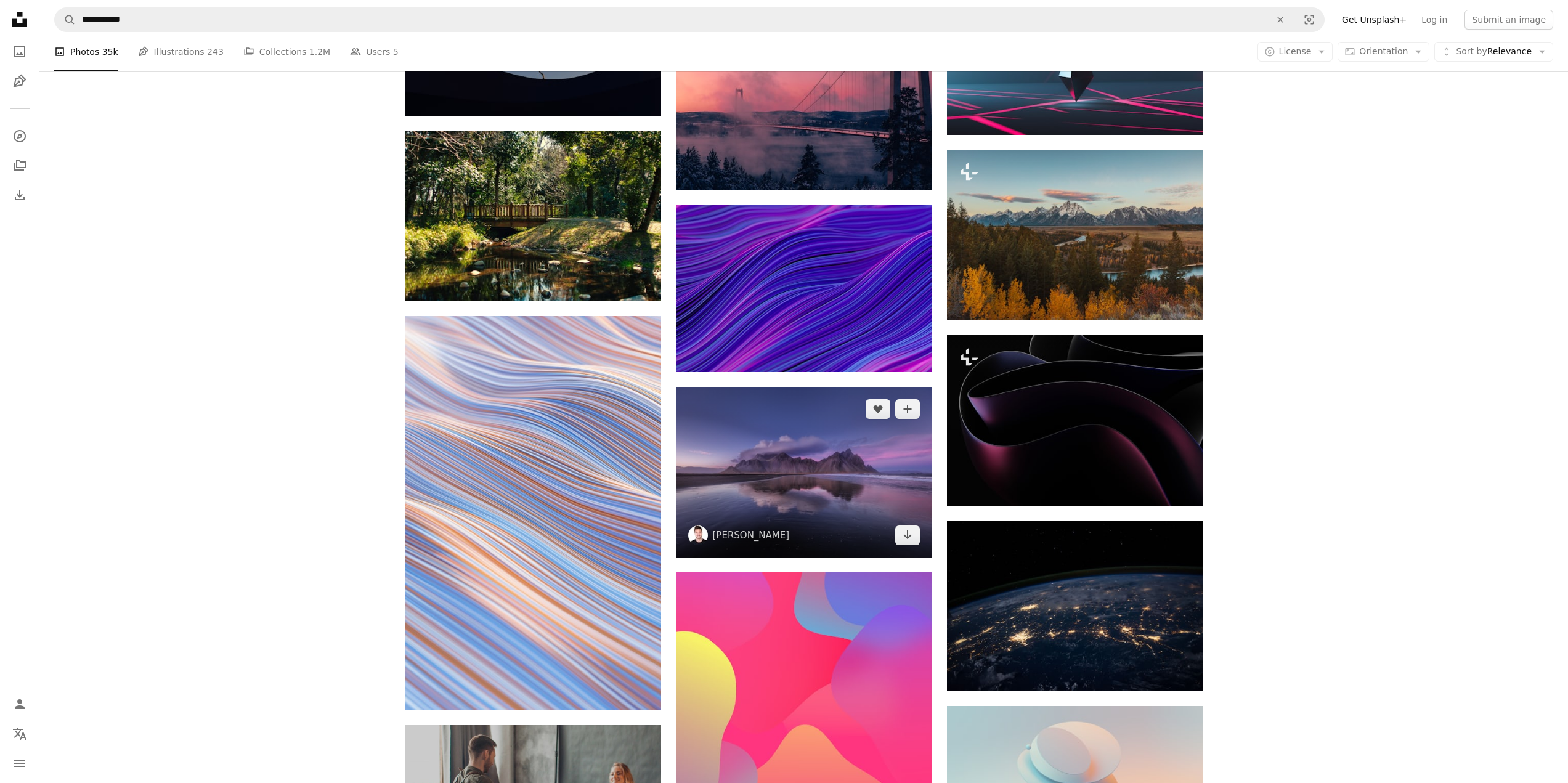
click at [855, 387] on img at bounding box center [803, 472] width 256 height 171
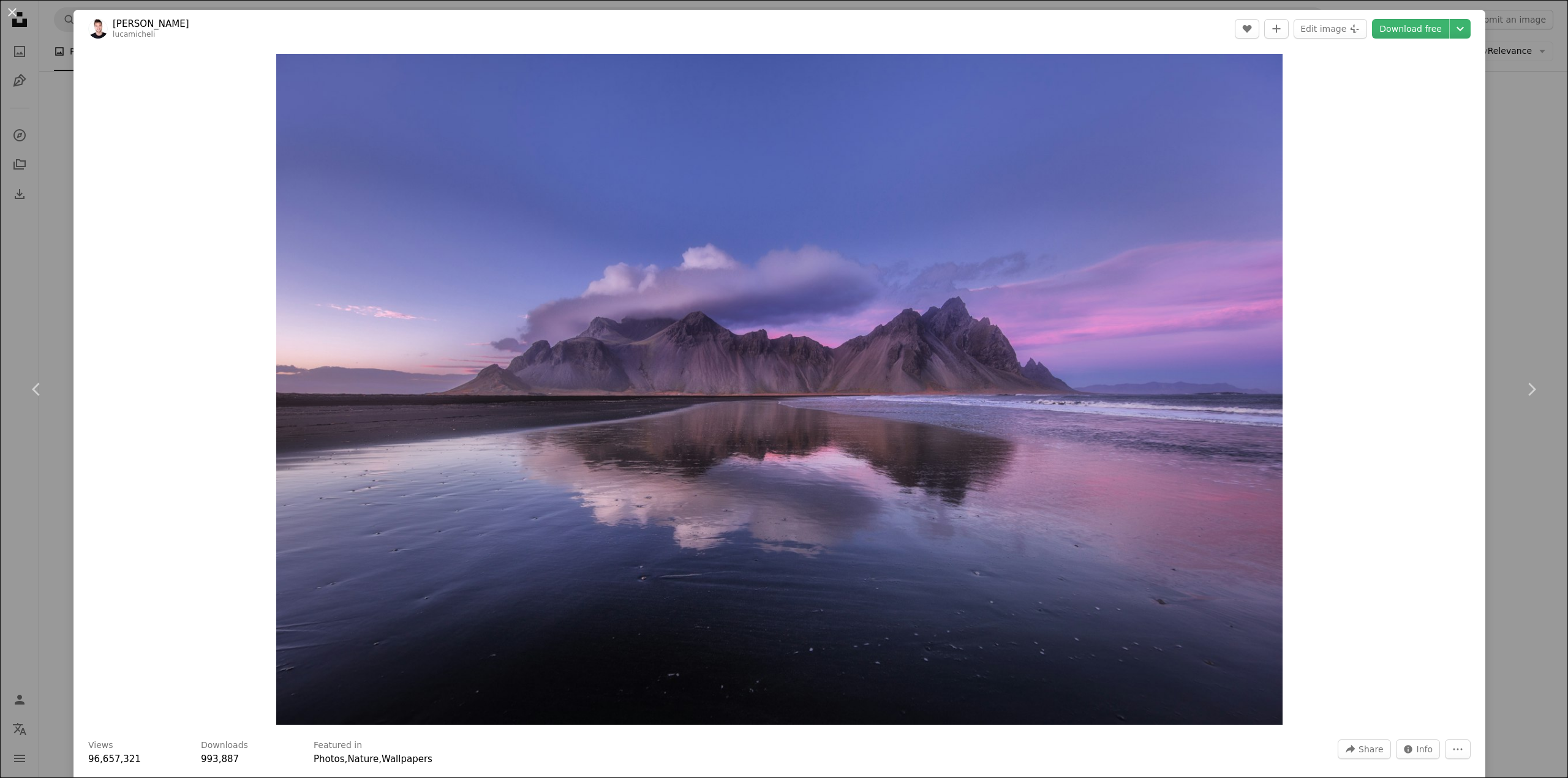
click at [1502, 286] on div "An X shape Chevron left Chevron right [PERSON_NAME] A heart A plus sign Edit im…" at bounding box center [784, 389] width 1568 height 778
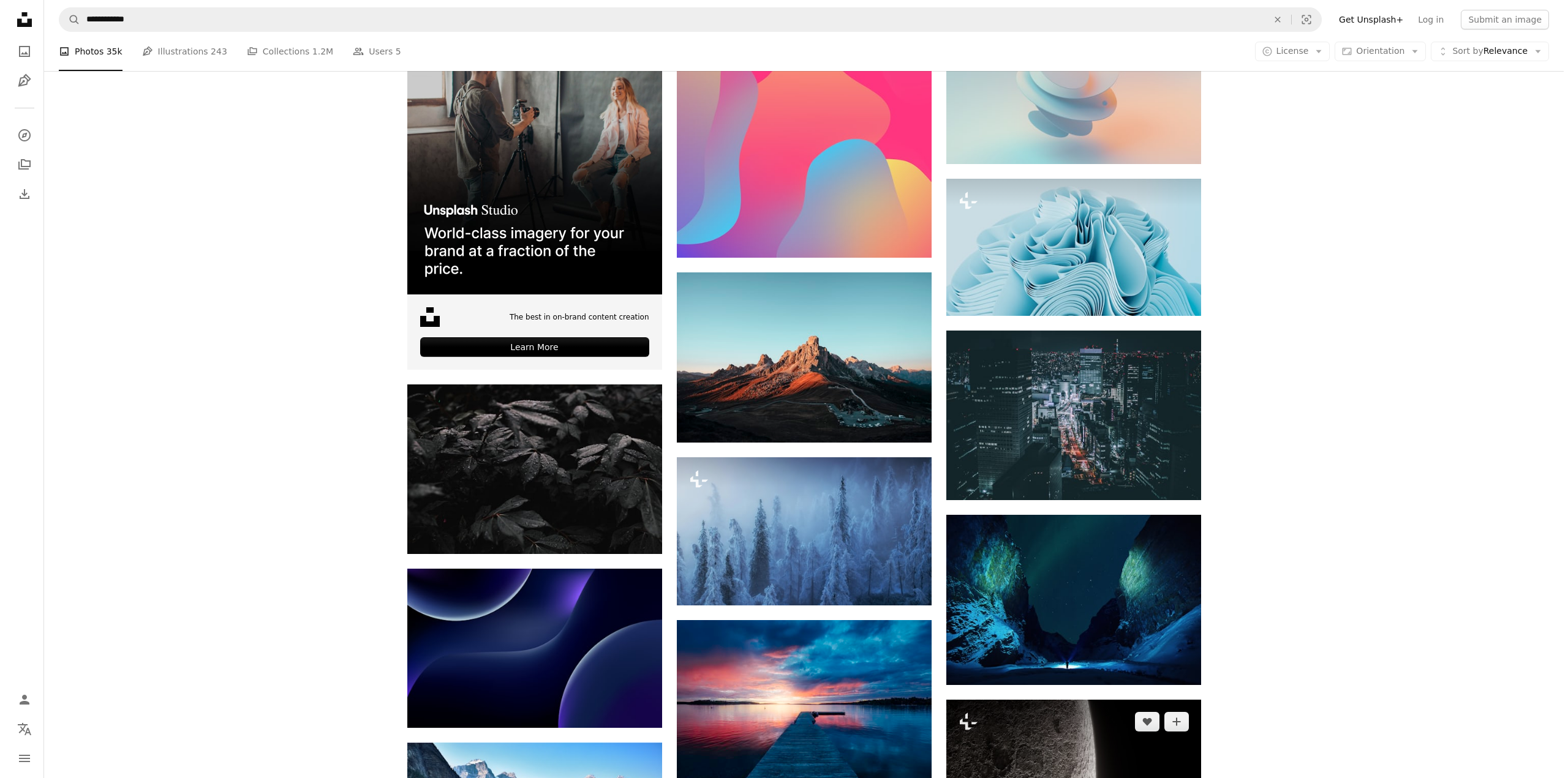
scroll to position [2141, 0]
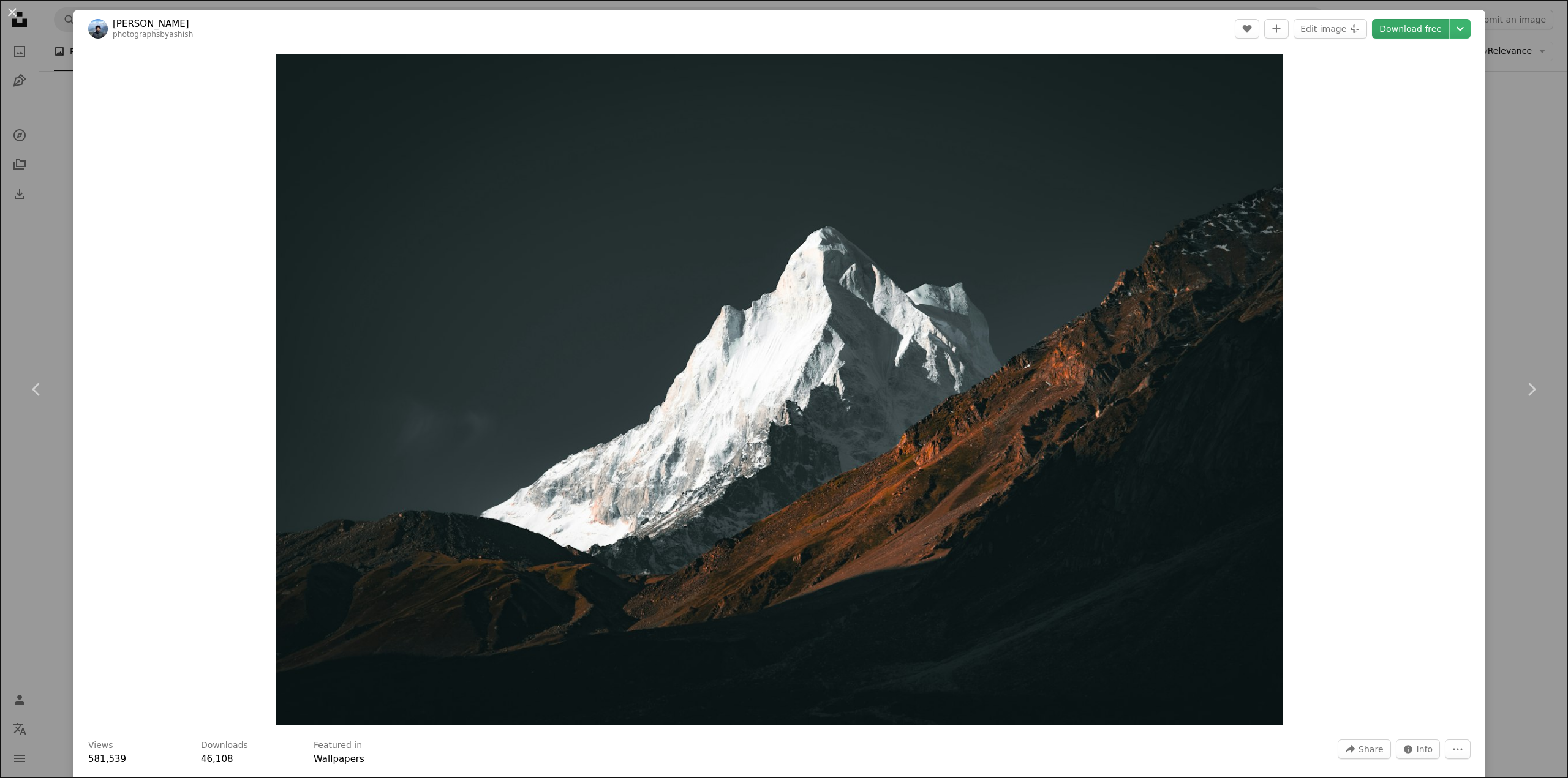
click at [1417, 30] on link "Download free" at bounding box center [1410, 28] width 77 height 19
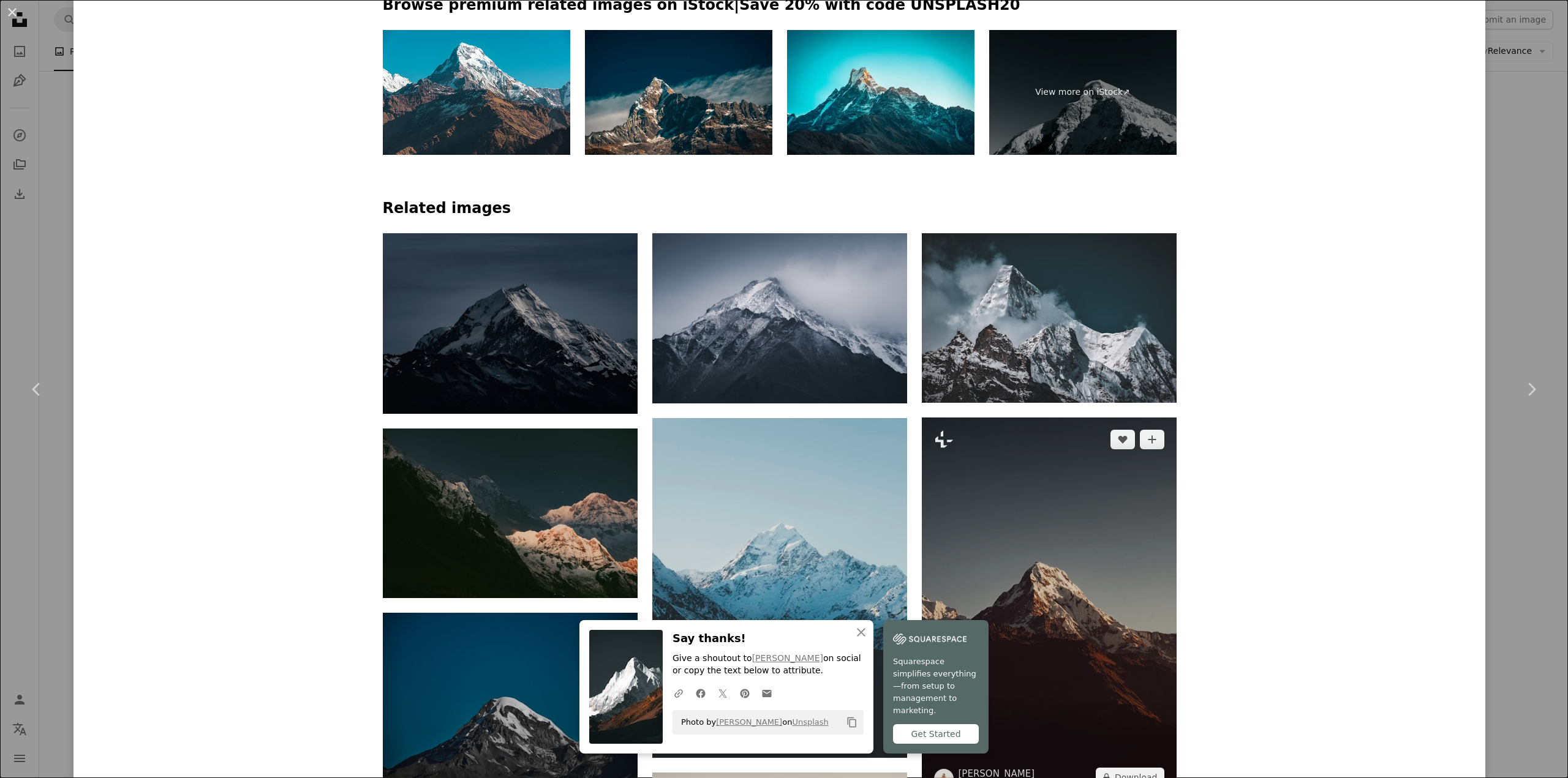
scroll to position [1163, 0]
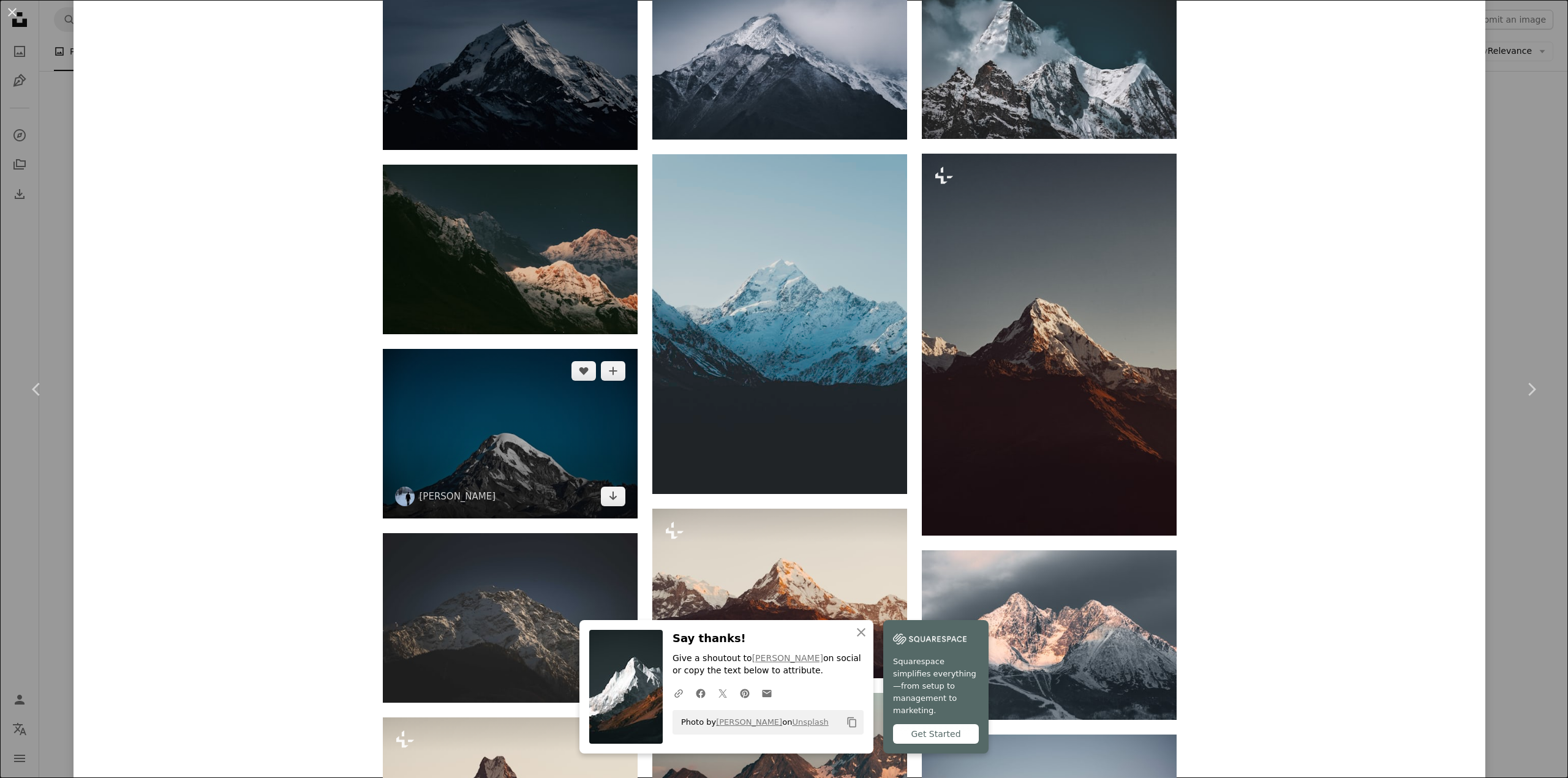
click at [533, 349] on img at bounding box center [510, 433] width 254 height 170
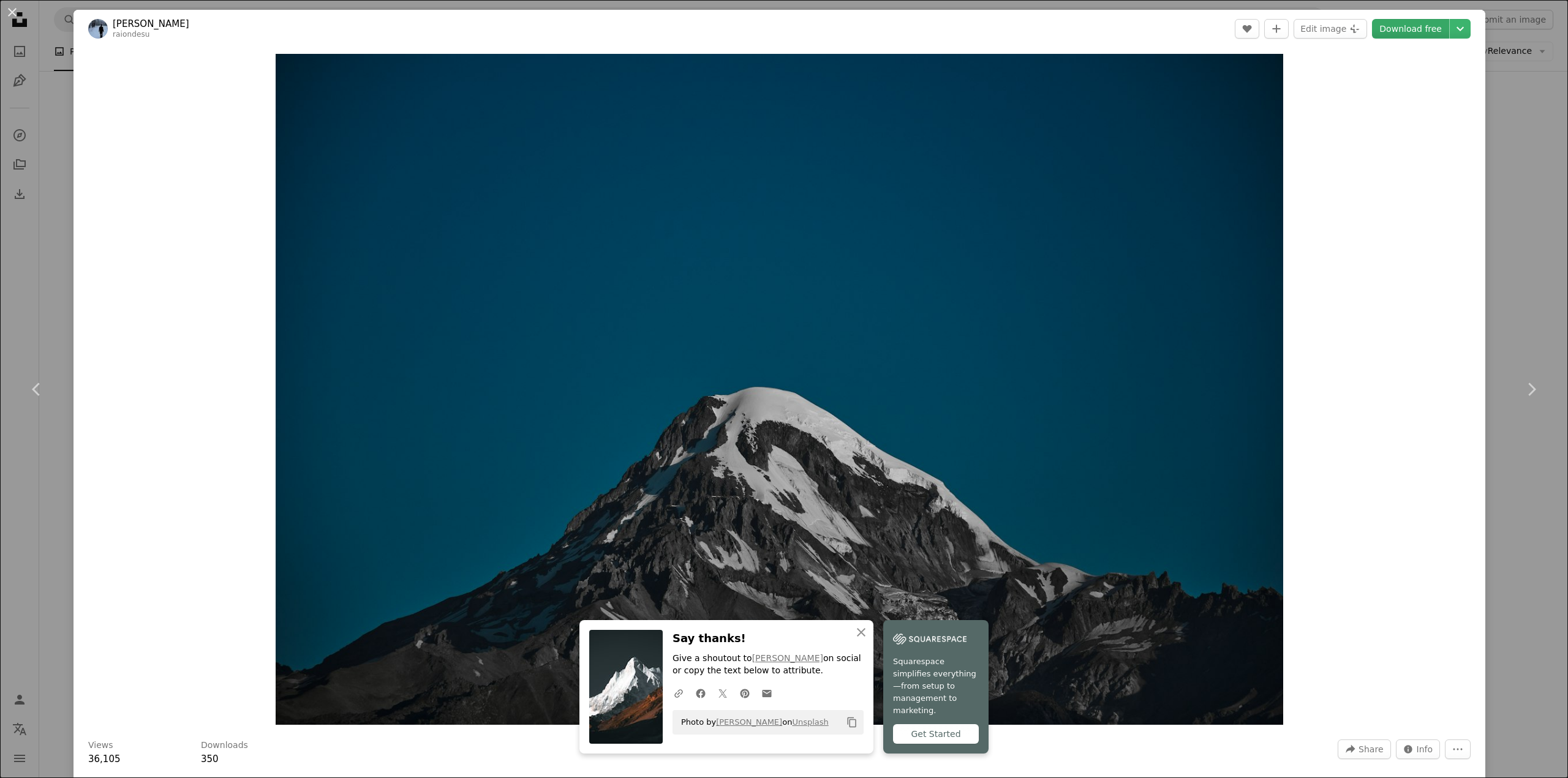
click at [1410, 27] on link "Download free" at bounding box center [1410, 28] width 77 height 19
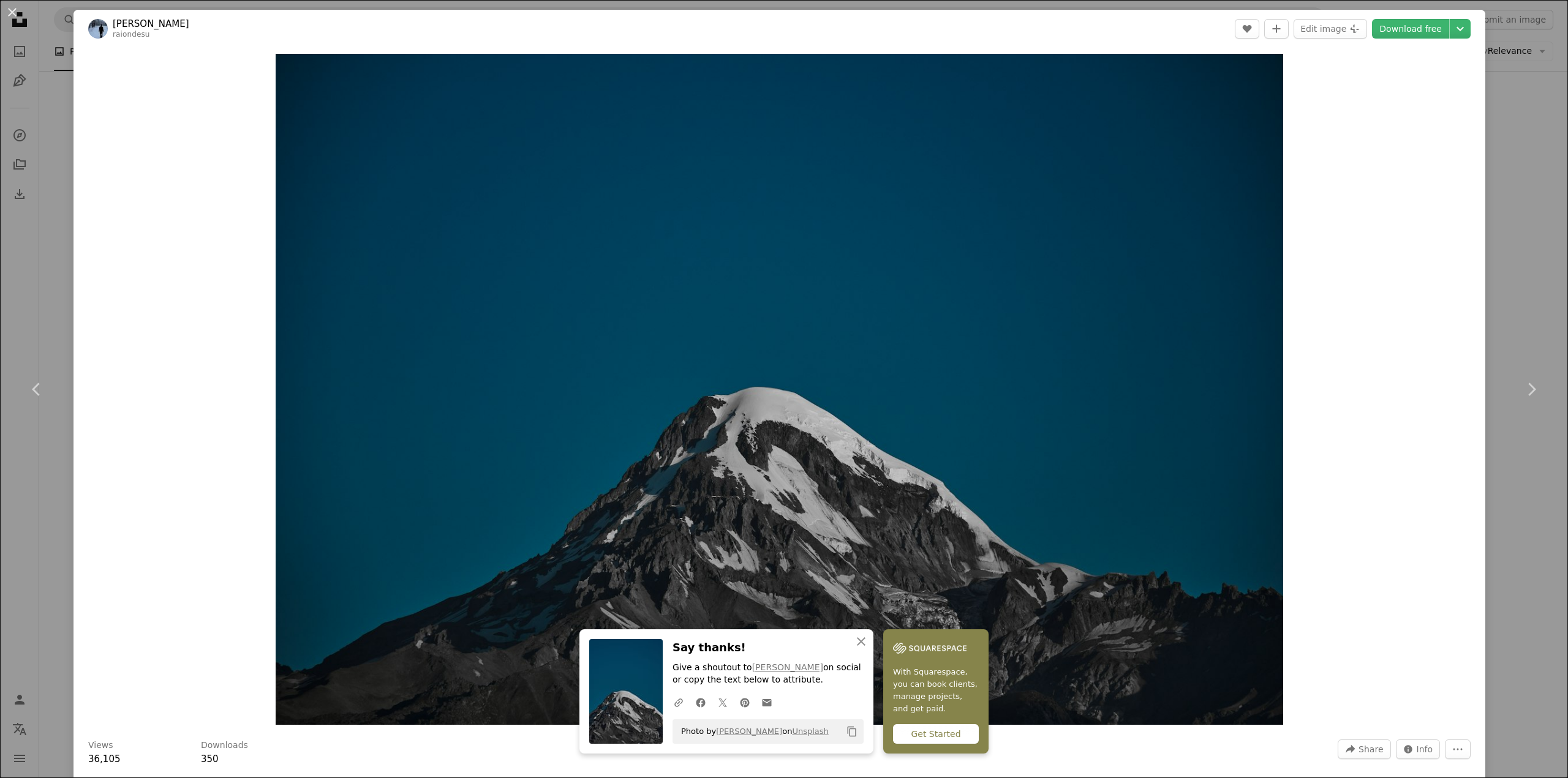
click at [1515, 176] on div "An X shape Chevron left Chevron right [PERSON_NAME] raiondesu A heart A plus si…" at bounding box center [784, 389] width 1568 height 778
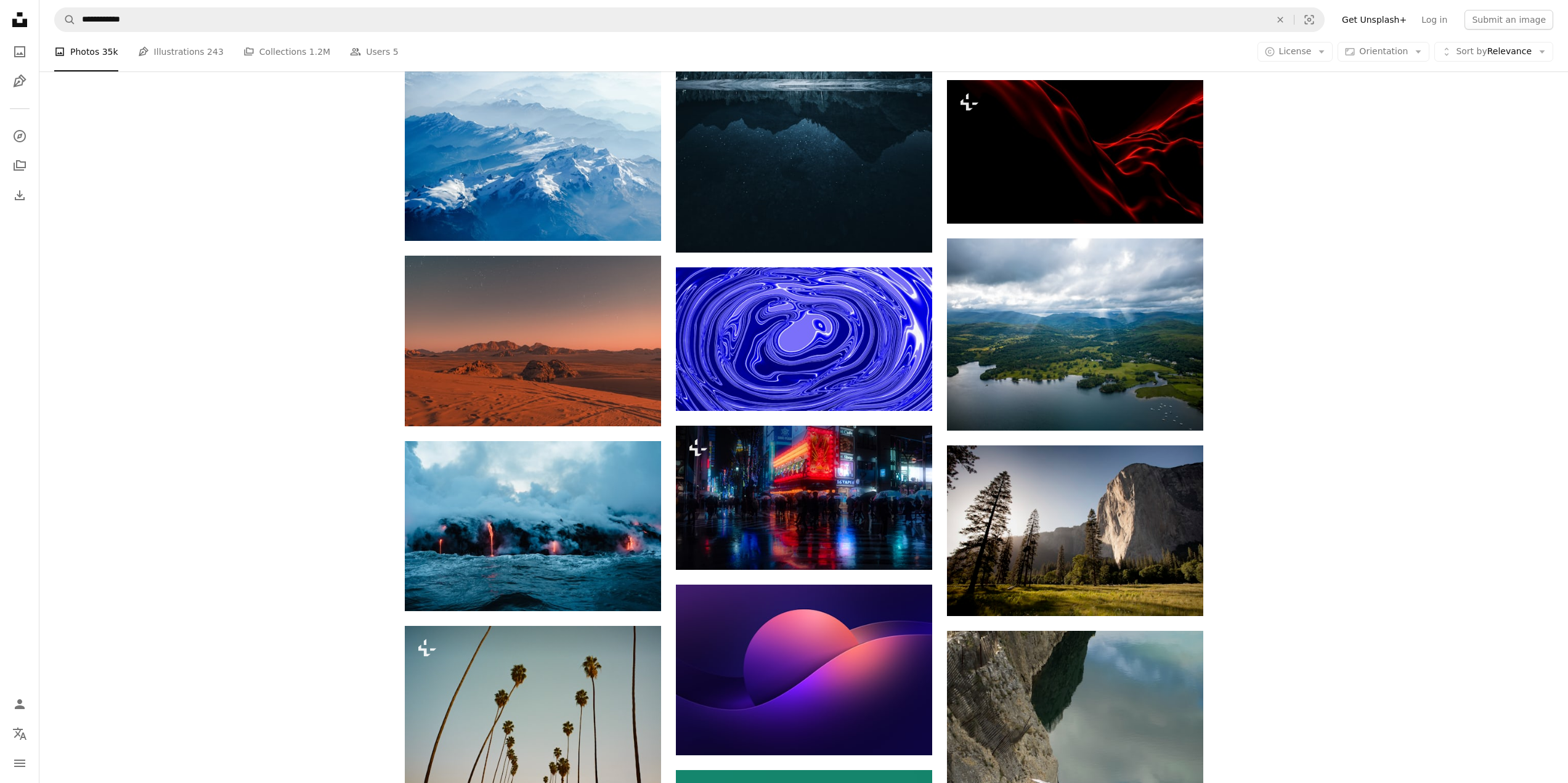
scroll to position [9364, 0]
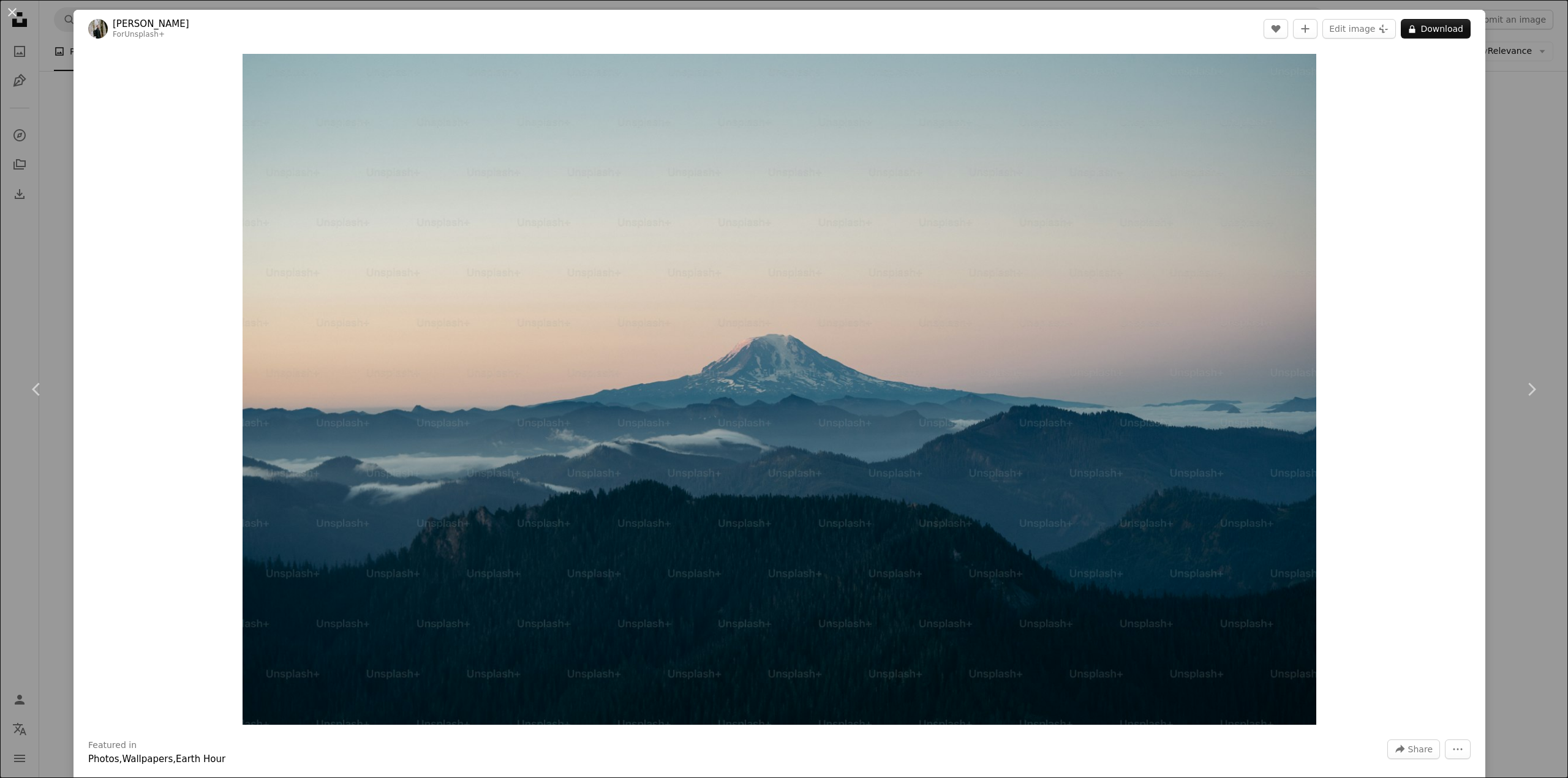
click at [1507, 221] on div "An X shape Chevron left Chevron right [PERSON_NAME] For Unsplash+ A heart A plu…" at bounding box center [784, 389] width 1568 height 778
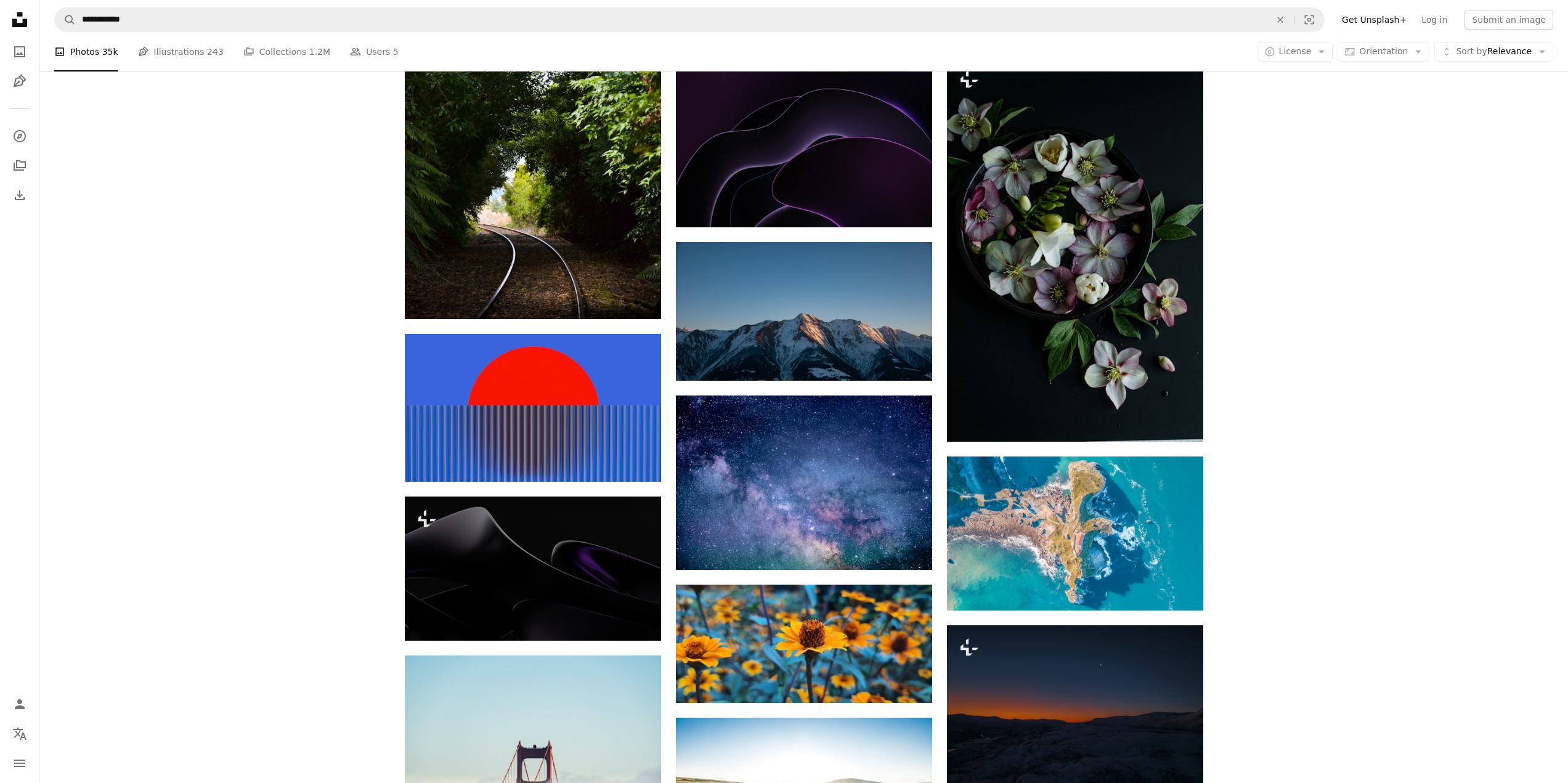
scroll to position [18175, 0]
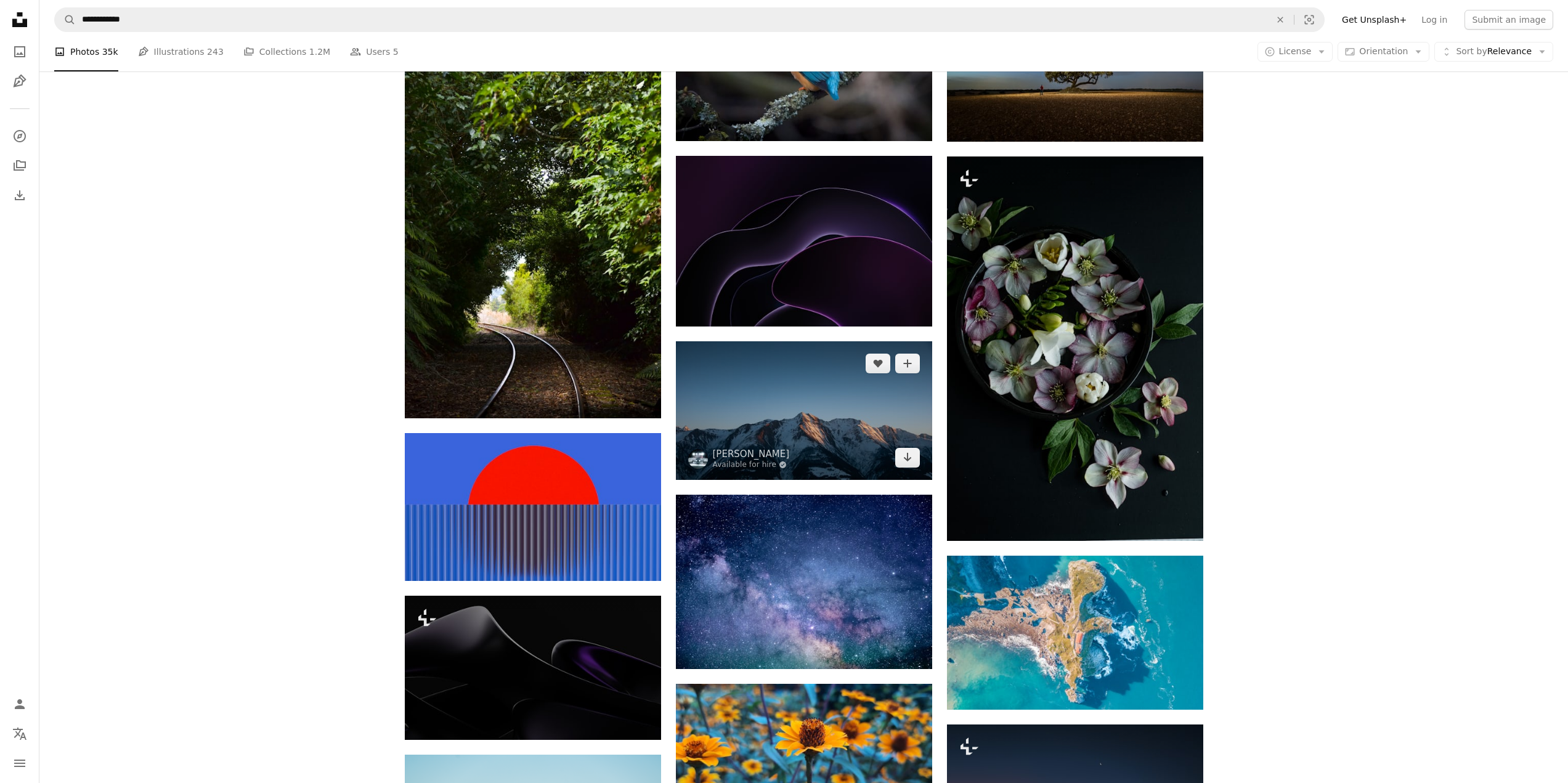
click at [836, 341] on img at bounding box center [803, 410] width 256 height 138
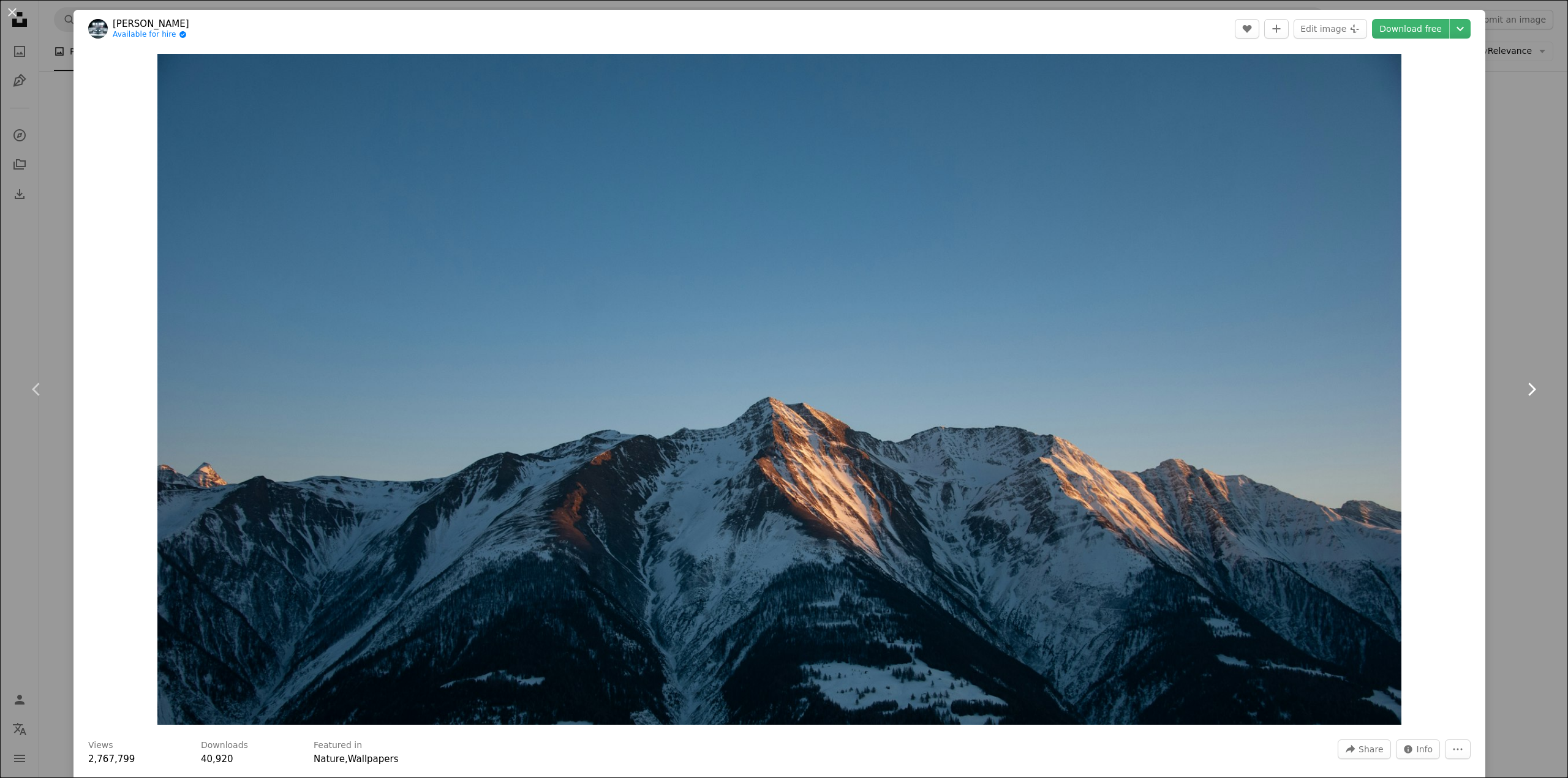
click at [1494, 371] on link "Chevron right" at bounding box center [1531, 389] width 74 height 117
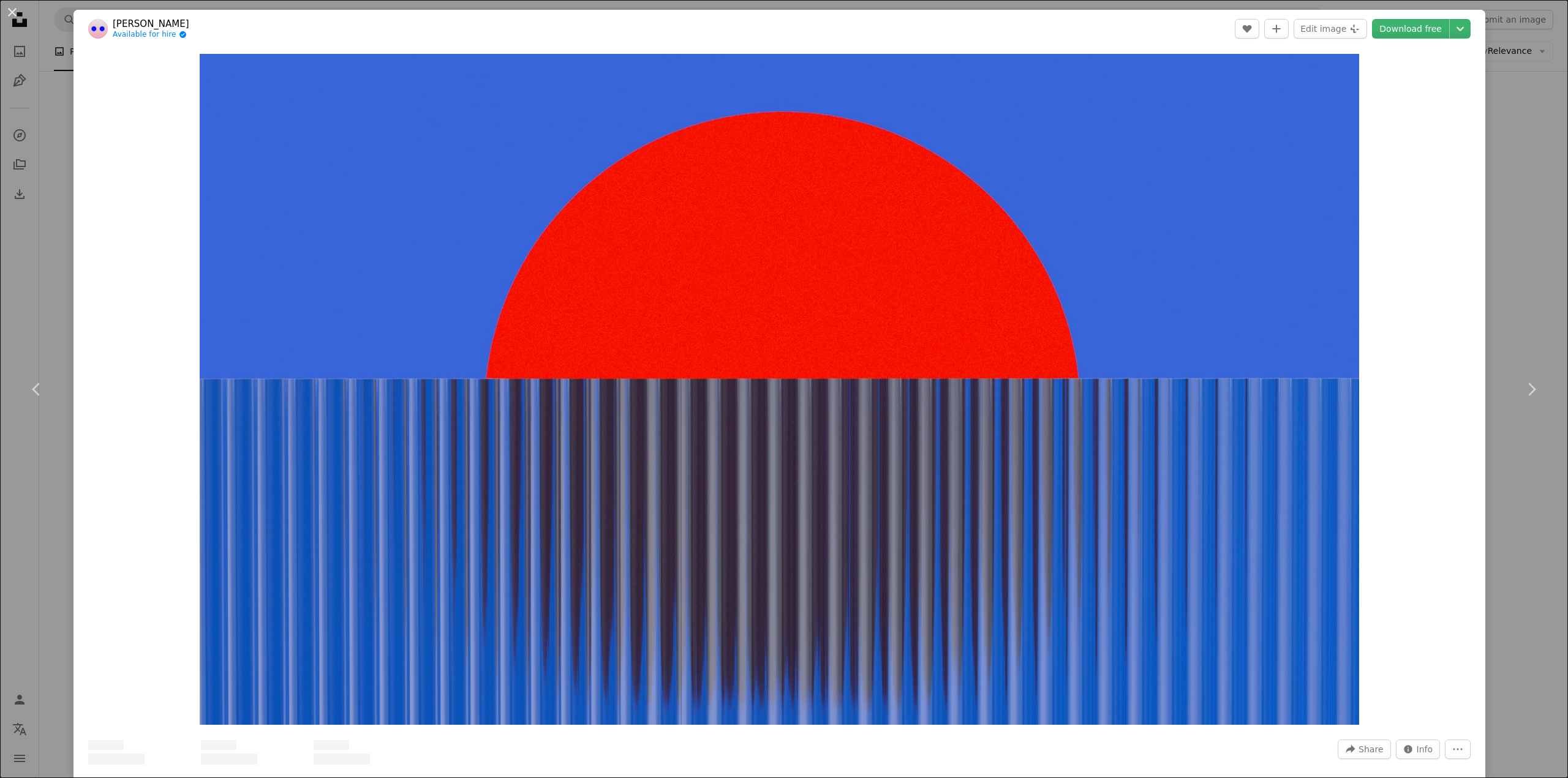
click at [1498, 269] on div "An X shape Chevron left Chevron right [PERSON_NAME] Available for hire A checkm…" at bounding box center [784, 389] width 1568 height 778
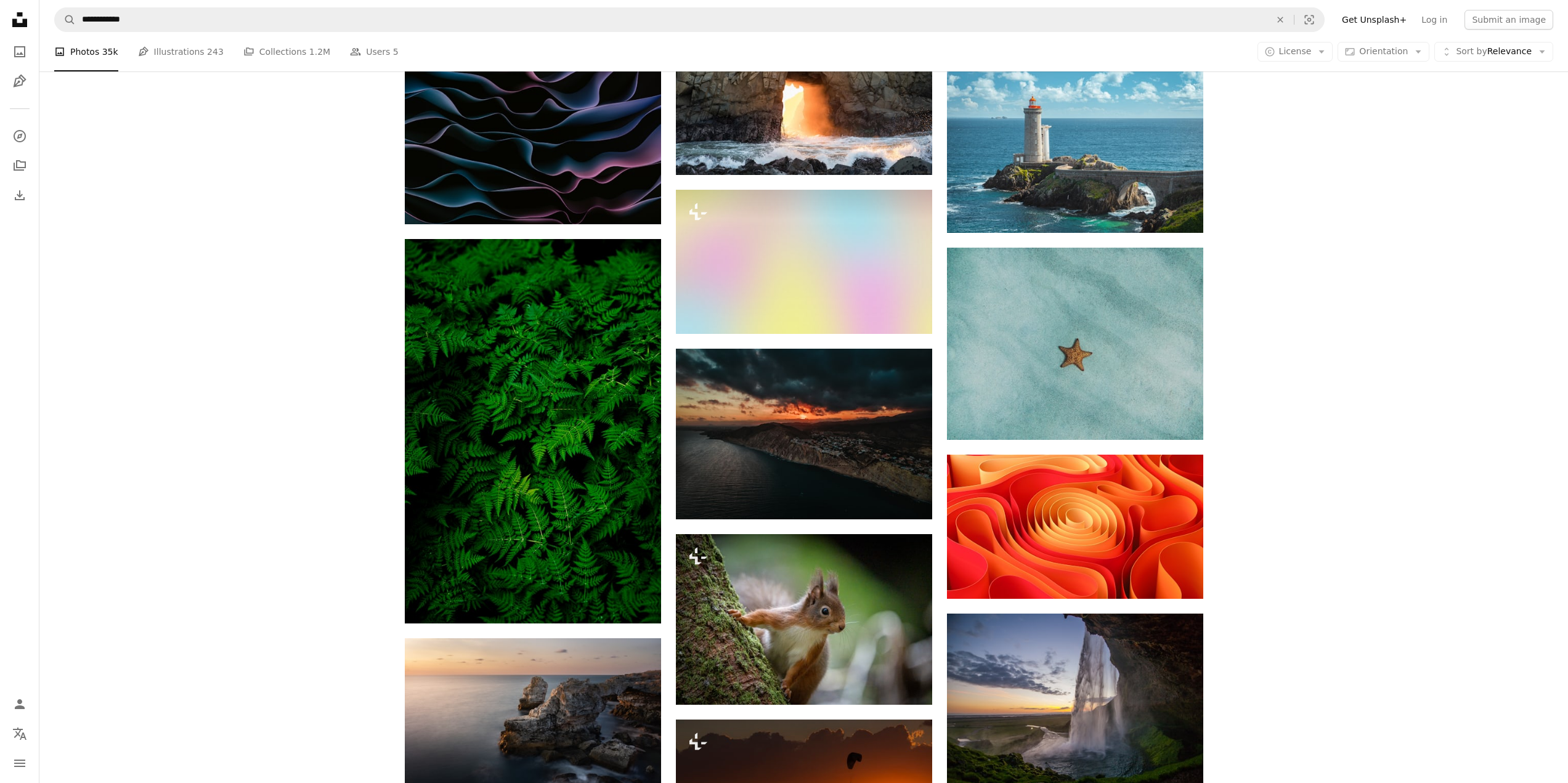
scroll to position [25507, 0]
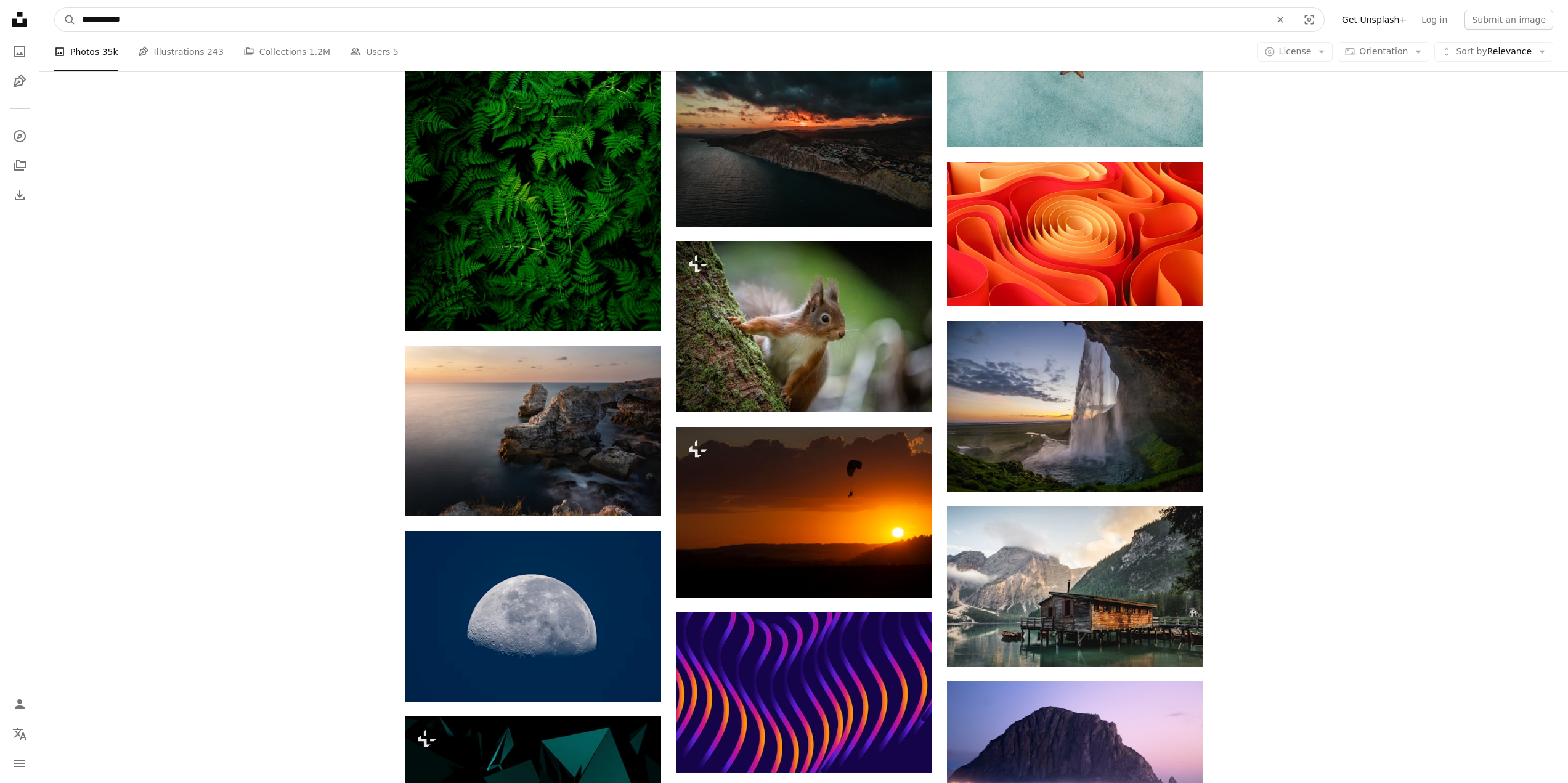
click at [140, 15] on input "**********" at bounding box center [671, 19] width 1191 height 23
type input "**********"
click button "A magnifying glass" at bounding box center [65, 19] width 21 height 23
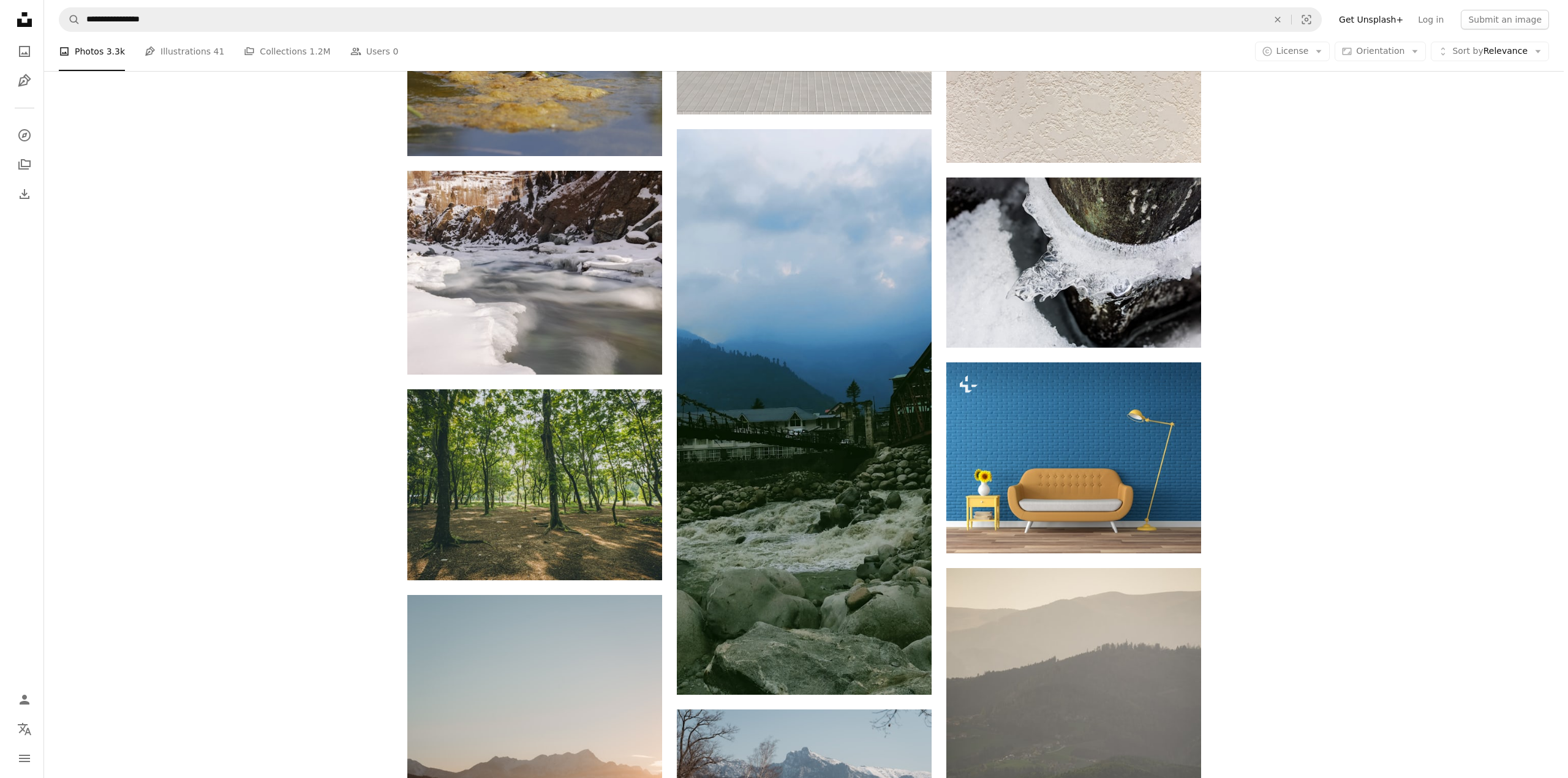
scroll to position [5764, 0]
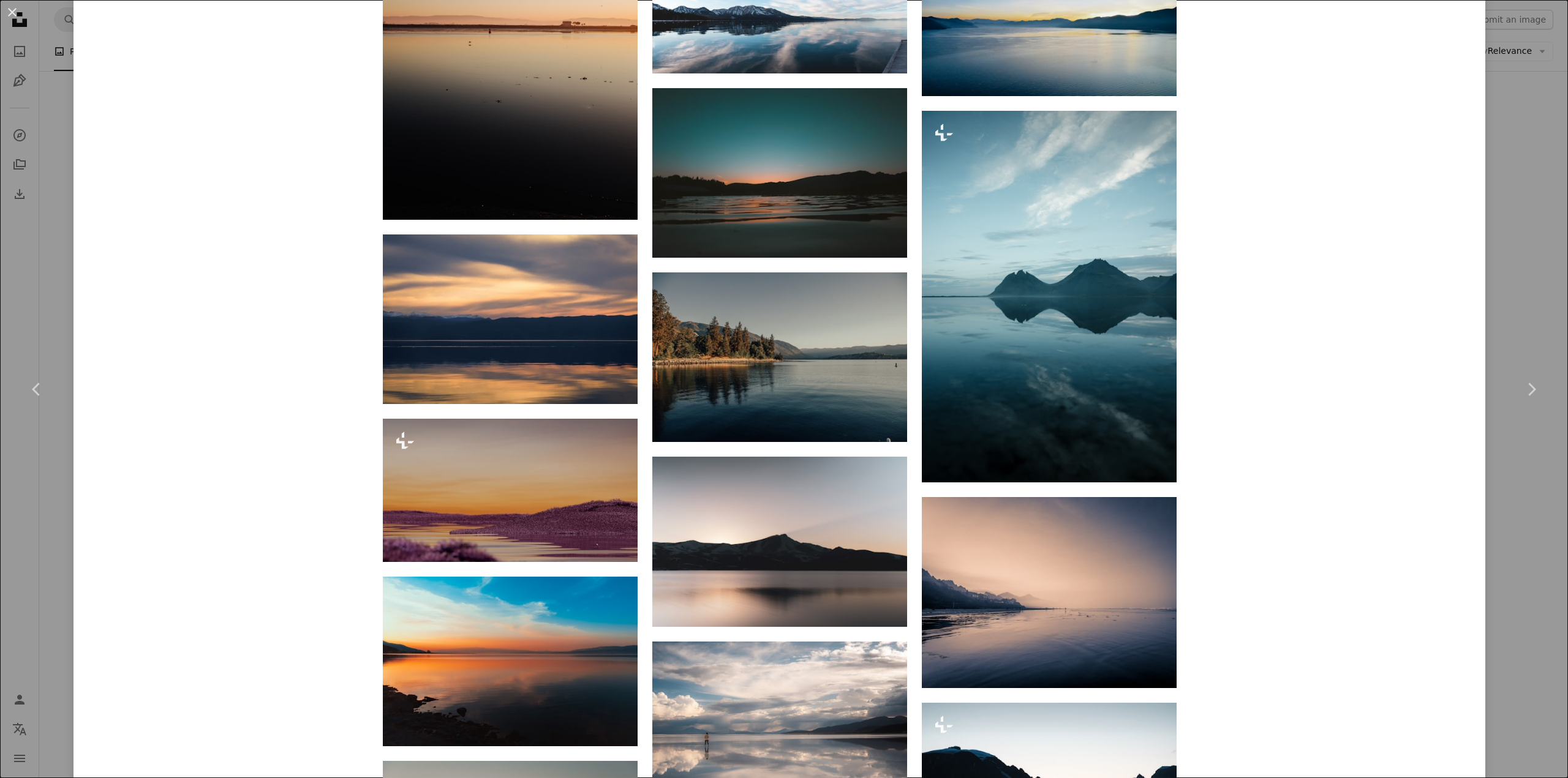
scroll to position [3306, 0]
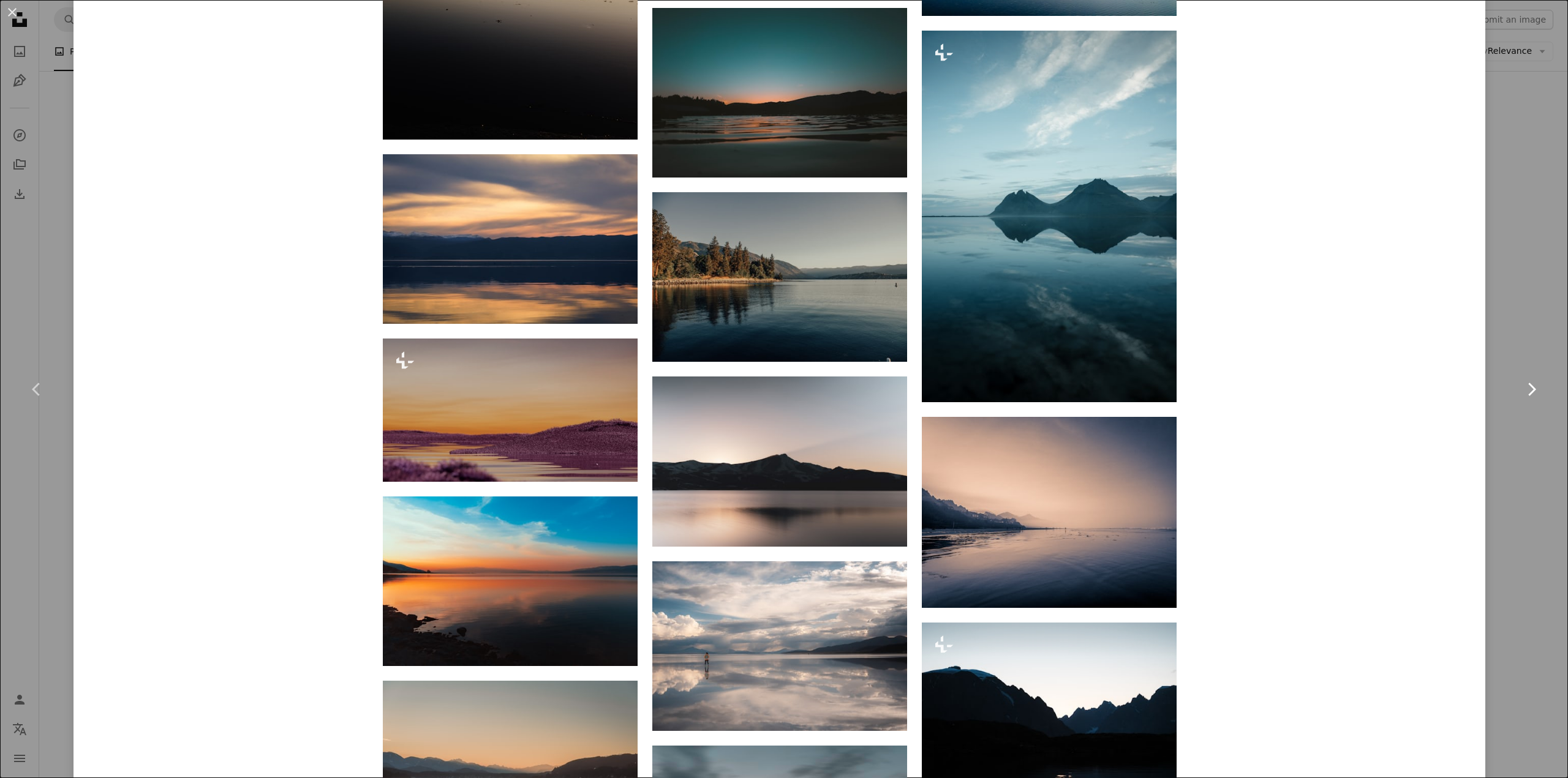
click at [1507, 346] on link "Chevron right" at bounding box center [1531, 389] width 74 height 117
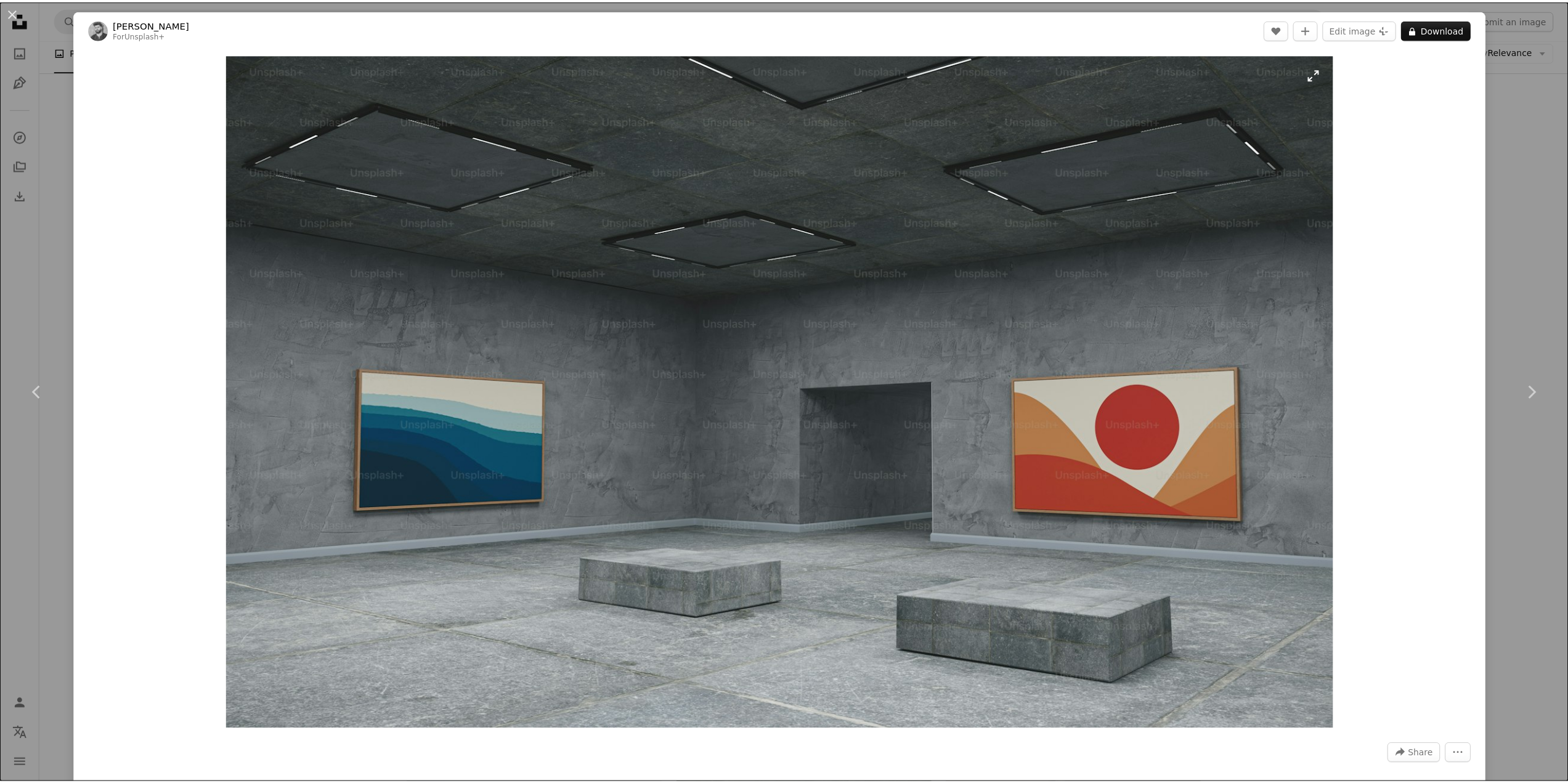
scroll to position [431, 0]
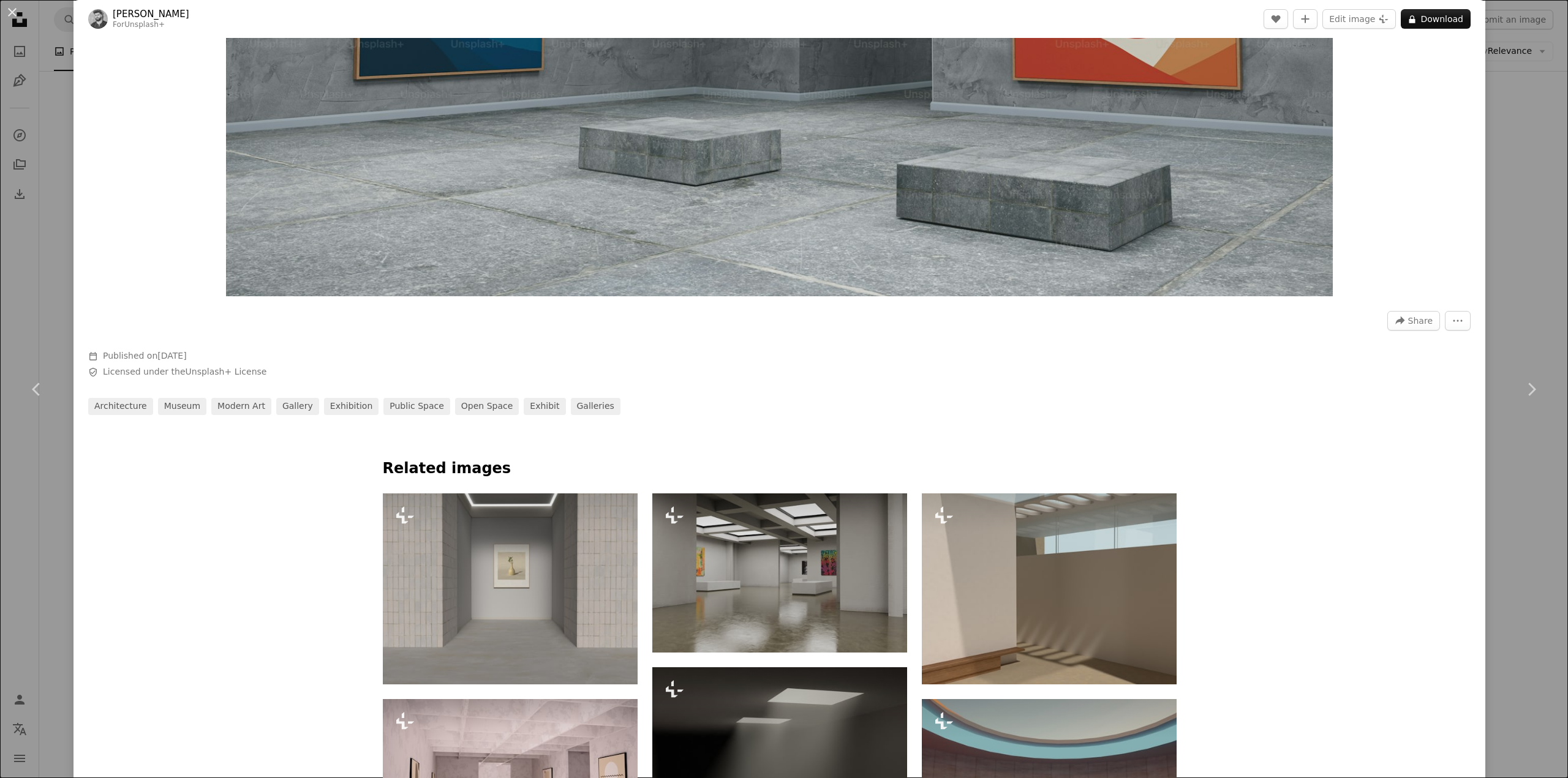
click at [1518, 175] on div "An X shape Chevron left Chevron right [PERSON_NAME] For Unsplash+ A heart A plu…" at bounding box center [784, 389] width 1568 height 778
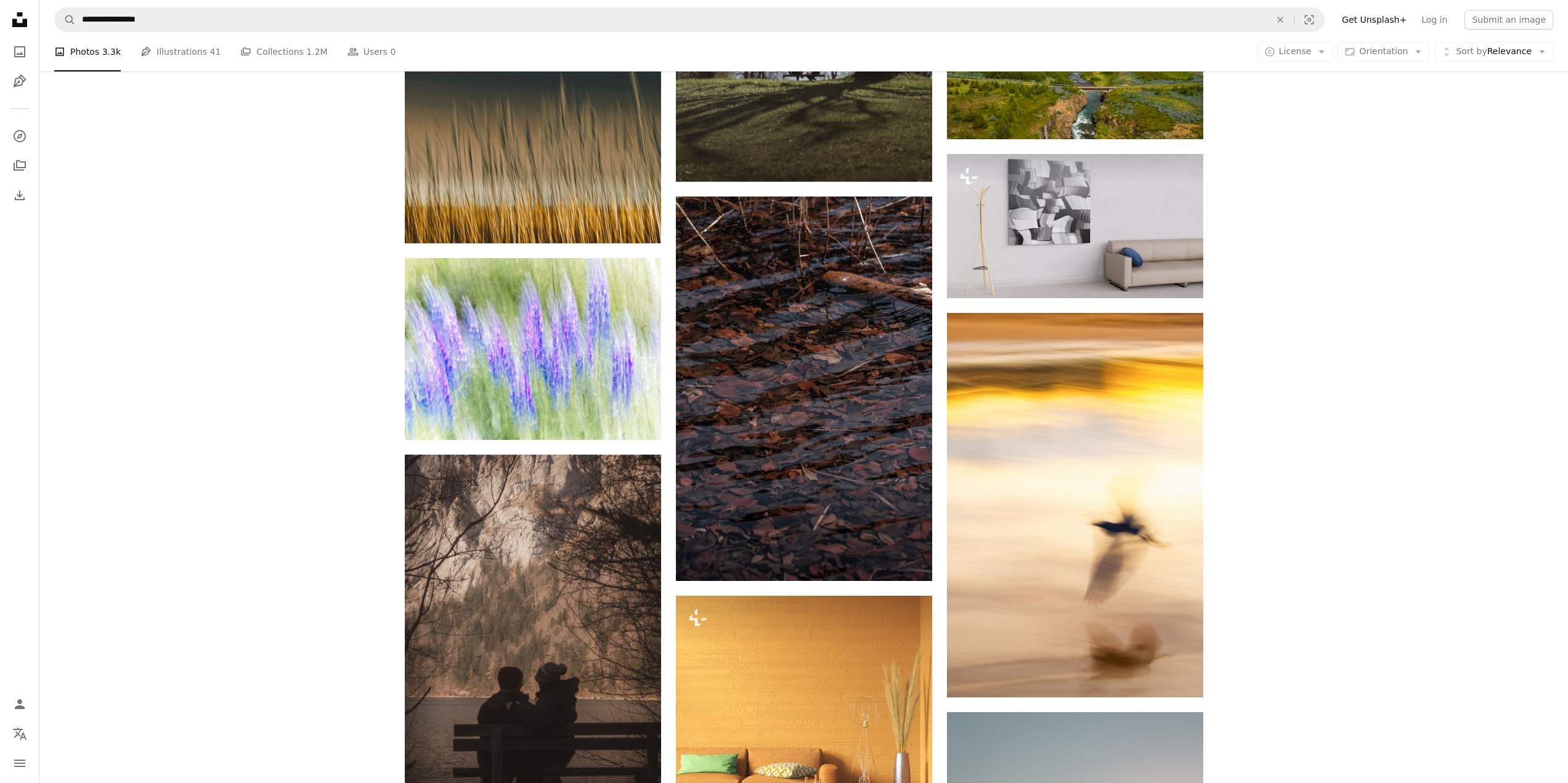
scroll to position [16710, 0]
